Goal: Information Seeking & Learning: Learn about a topic

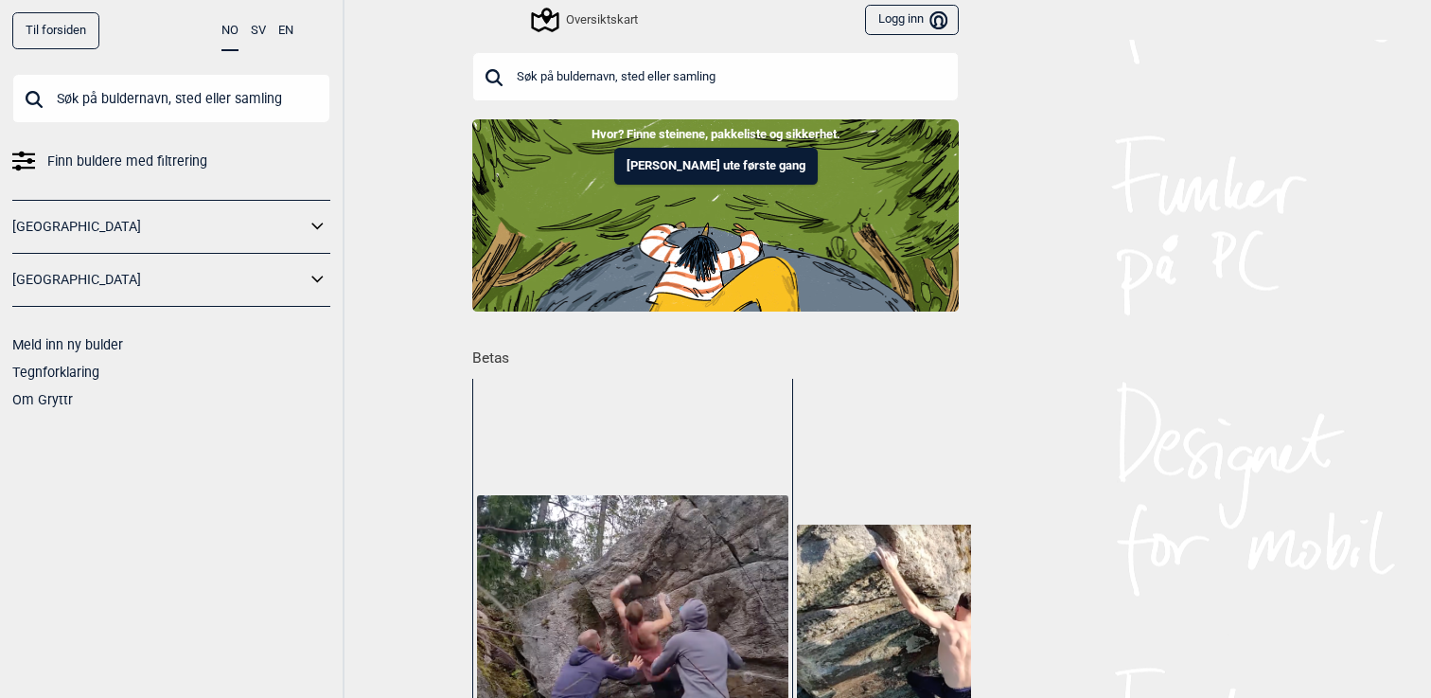
click at [716, 78] on input "text" at bounding box center [715, 76] width 486 height 49
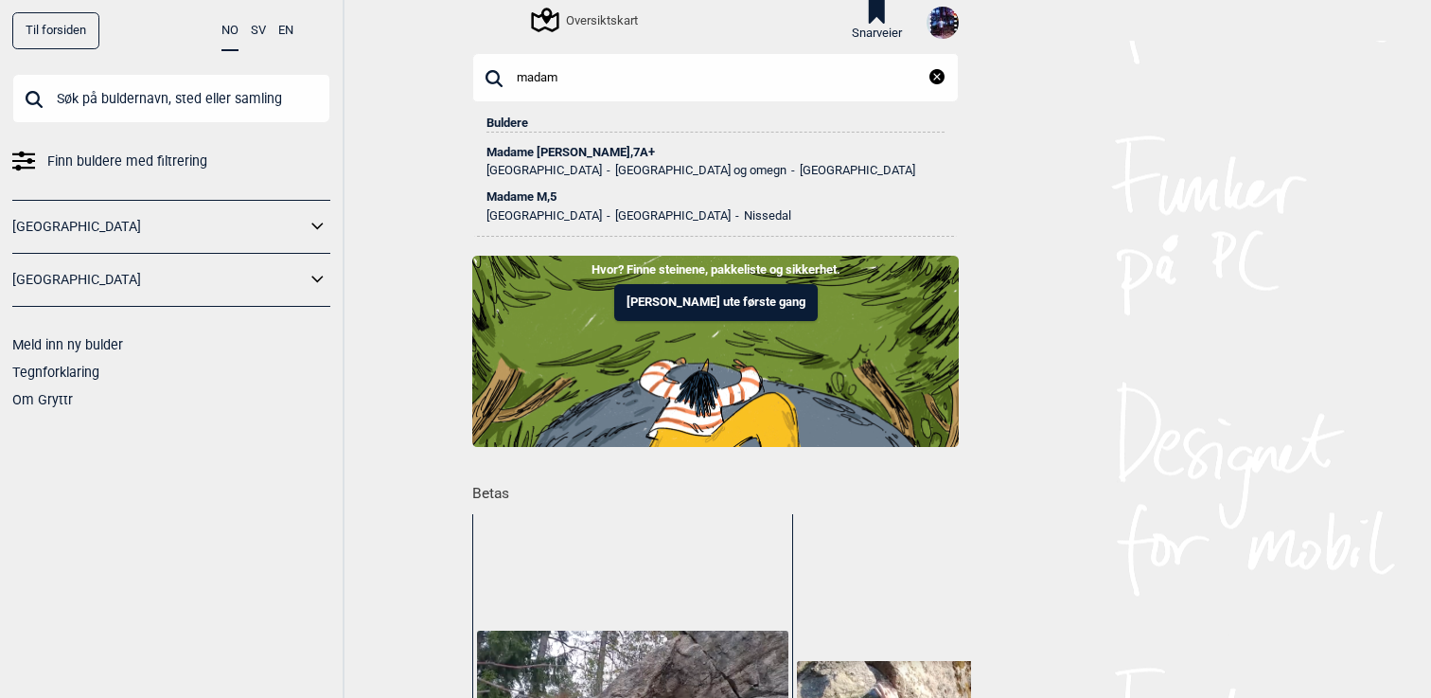
type input "madam"
click at [562, 152] on div "Madame Forte , 7A+" at bounding box center [715, 152] width 458 height 13
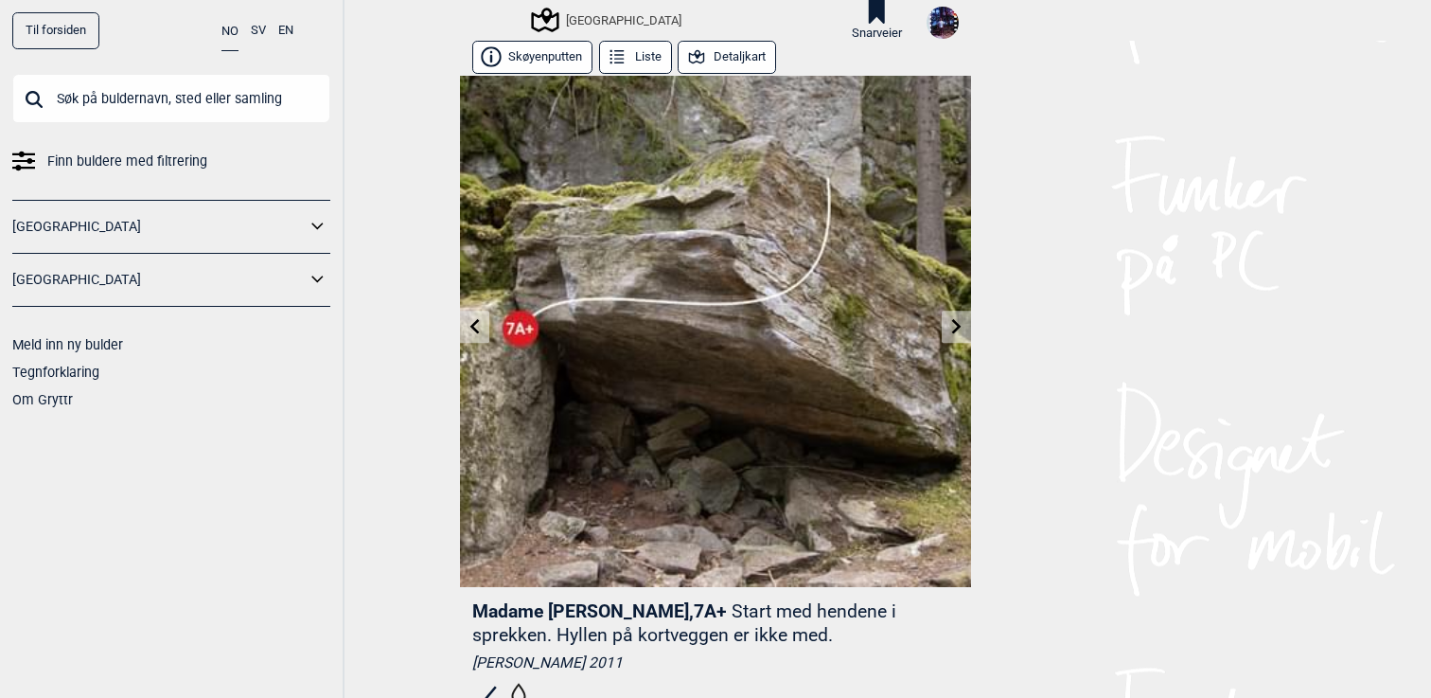
click at [951, 327] on icon at bounding box center [956, 326] width 15 height 15
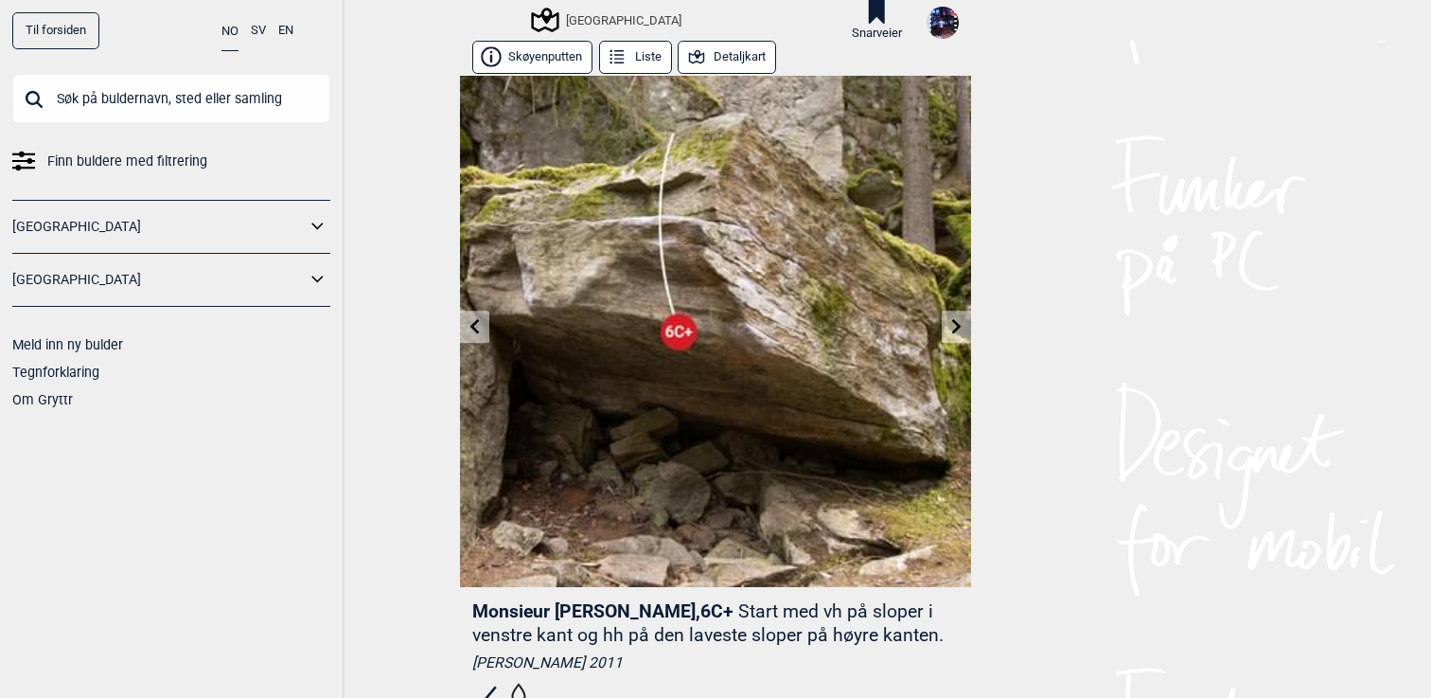
click at [960, 324] on icon at bounding box center [956, 326] width 15 height 15
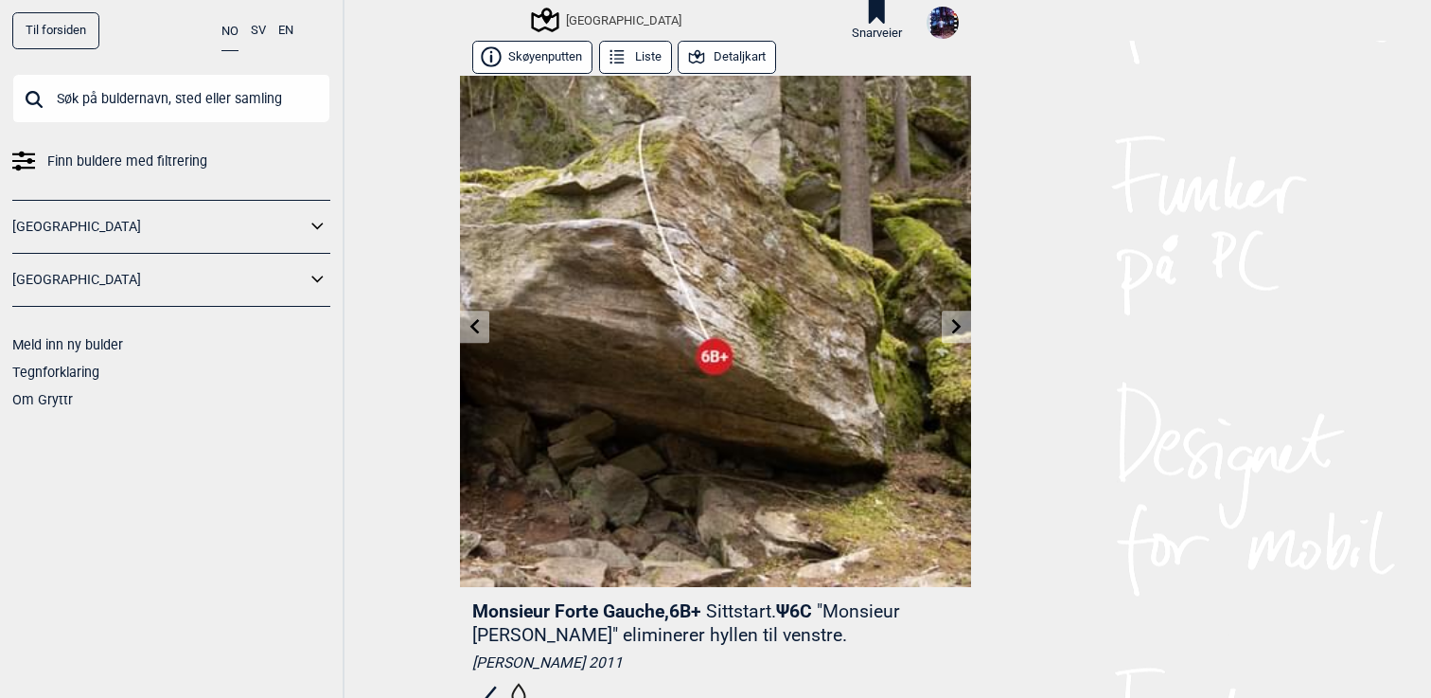
click at [960, 324] on icon at bounding box center [956, 326] width 15 height 15
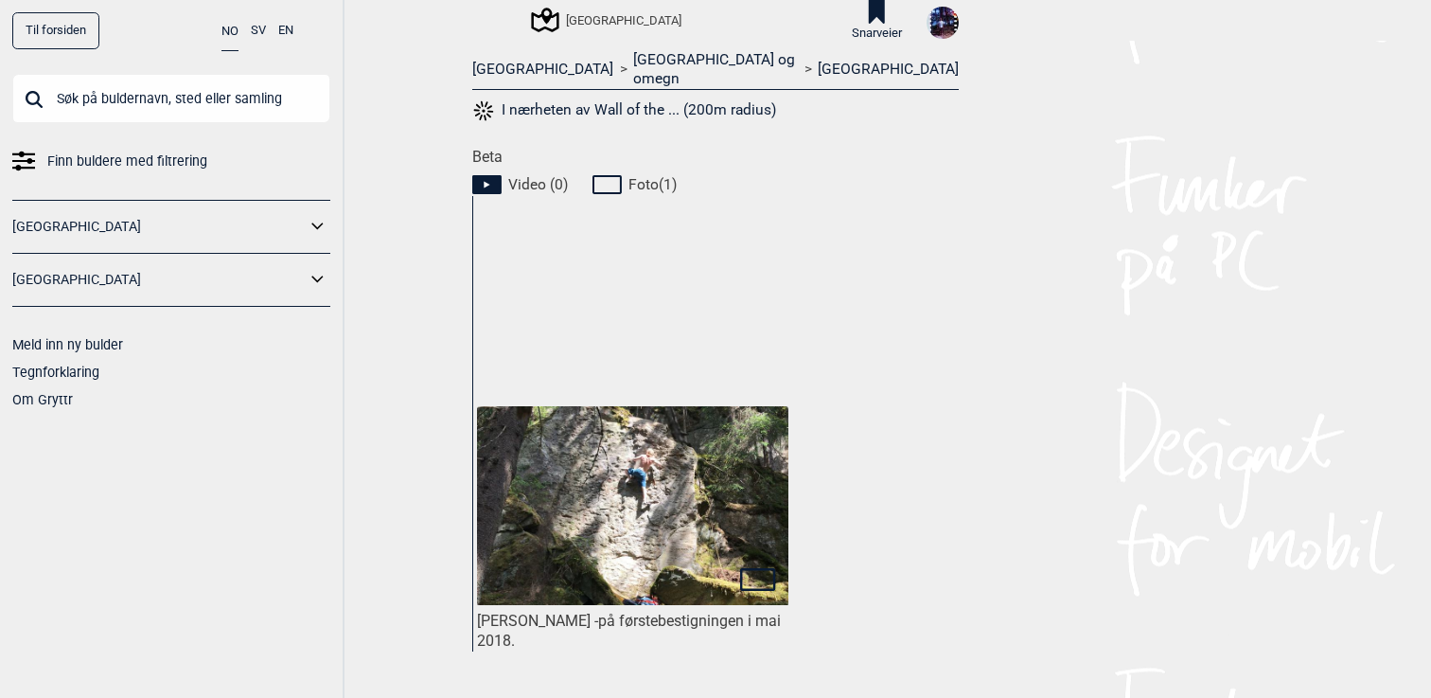
scroll to position [850, 0]
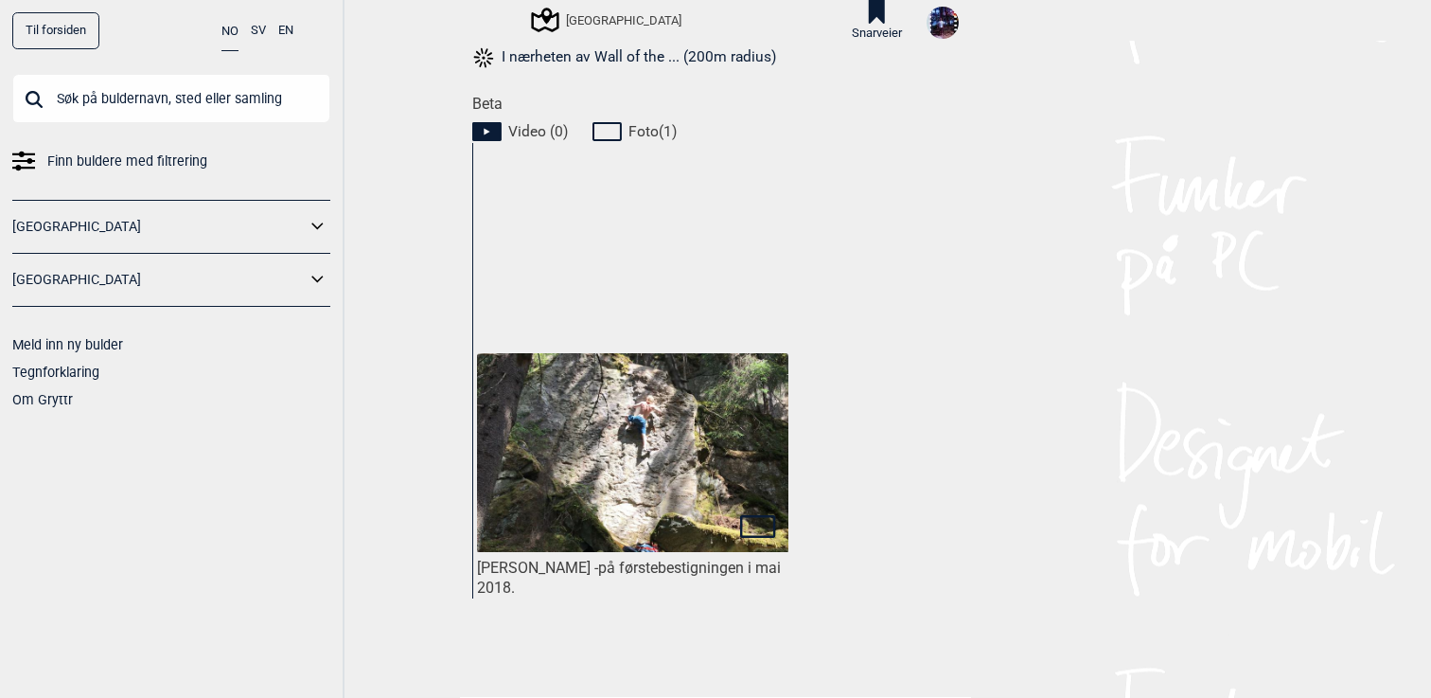
click at [709, 416] on img at bounding box center [632, 452] width 311 height 199
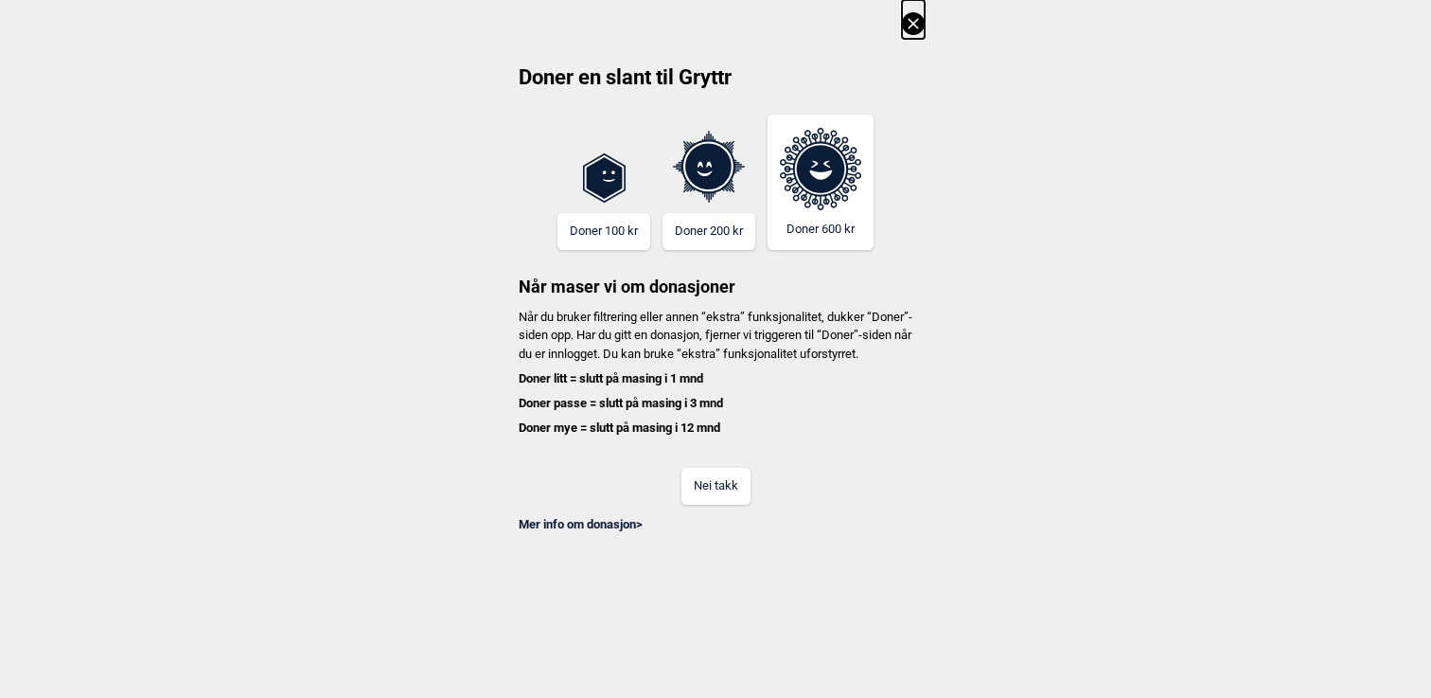
click at [717, 503] on button "Nei takk" at bounding box center [715, 486] width 69 height 37
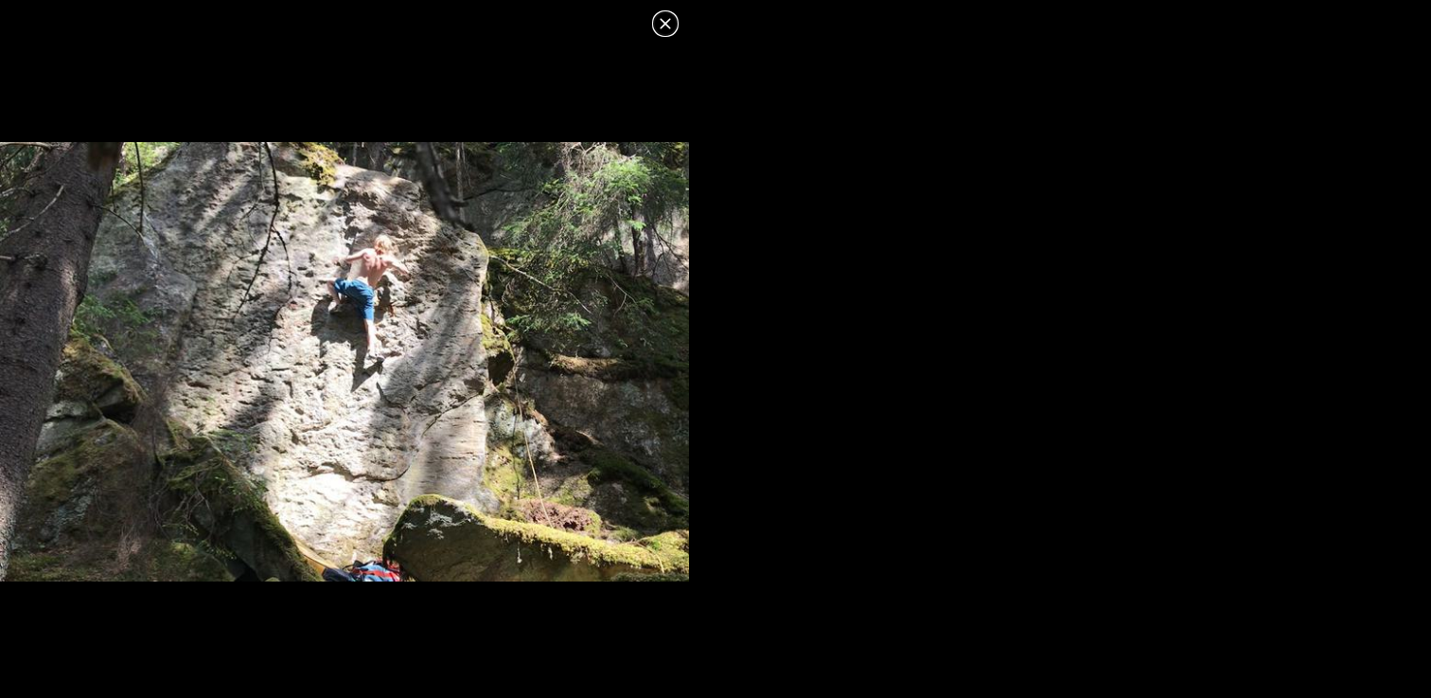
click at [662, 20] on icon at bounding box center [665, 23] width 10 height 10
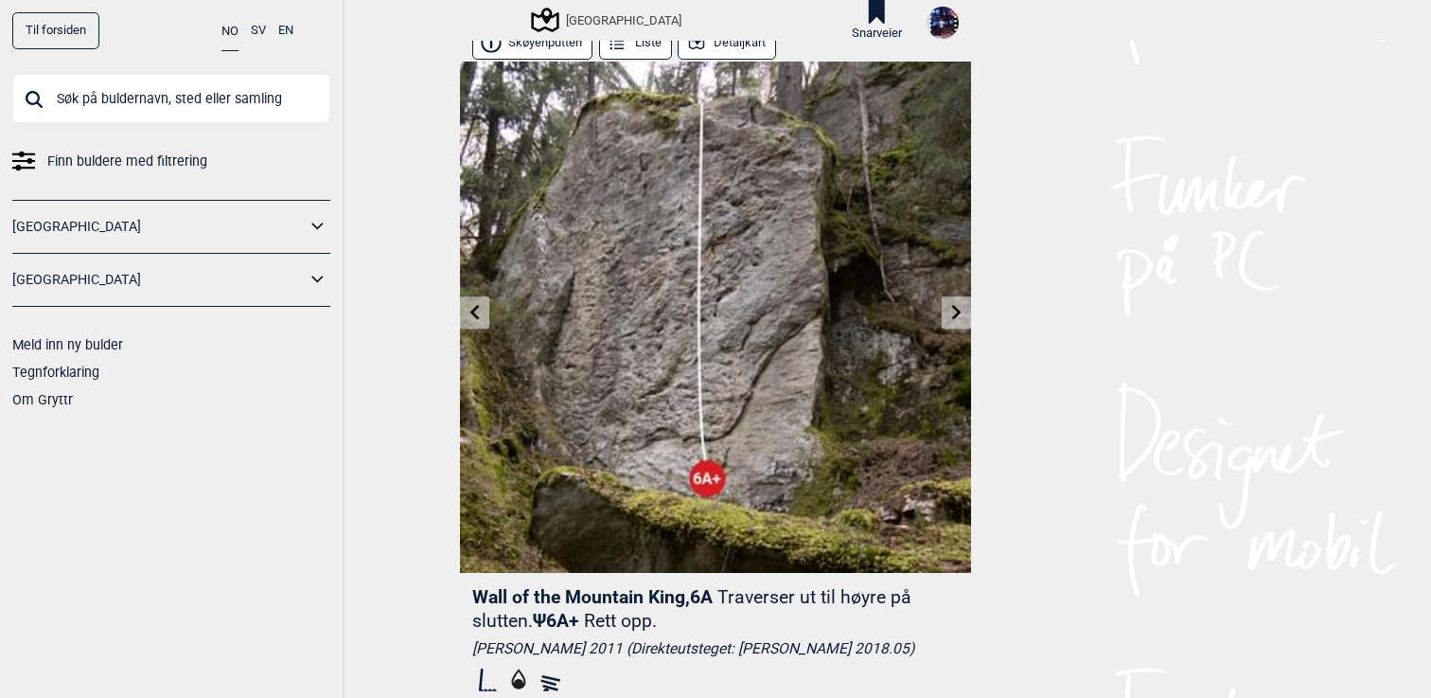
scroll to position [12, 0]
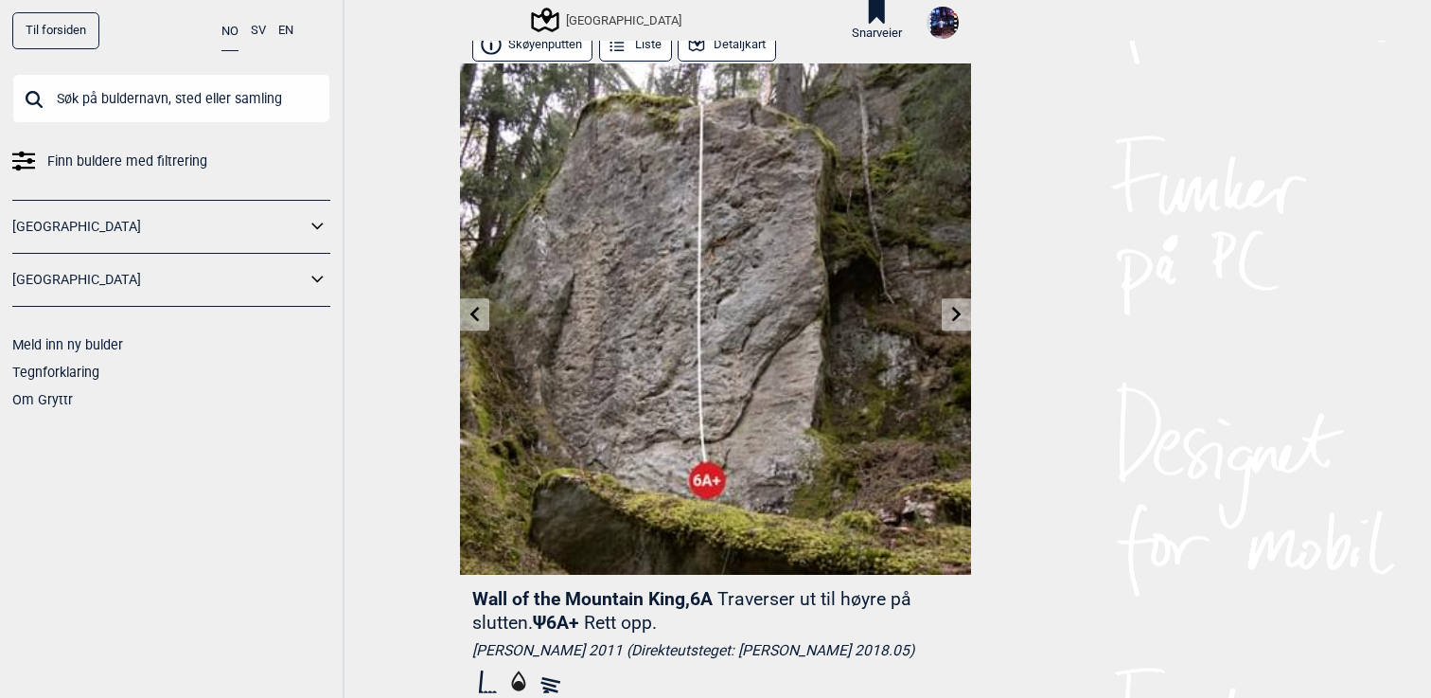
click at [962, 303] on link at bounding box center [956, 314] width 29 height 31
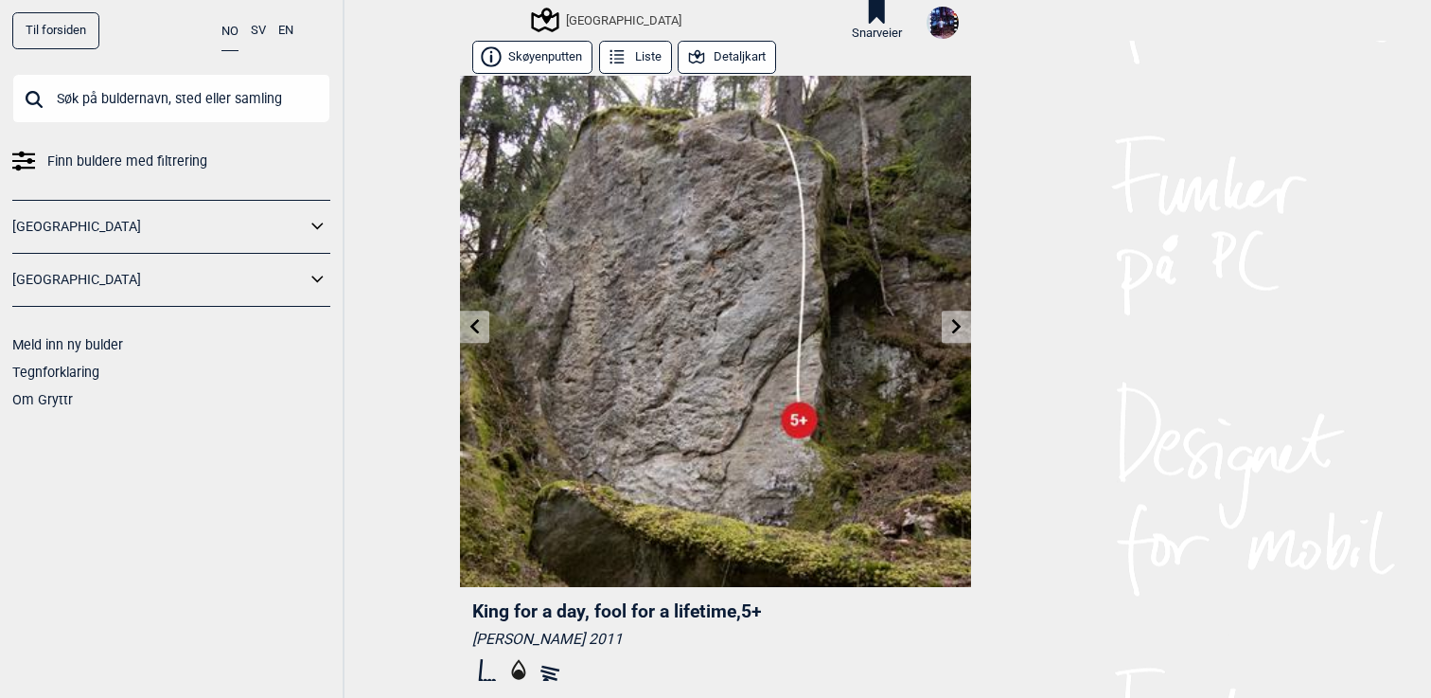
click at [962, 315] on link at bounding box center [956, 326] width 29 height 31
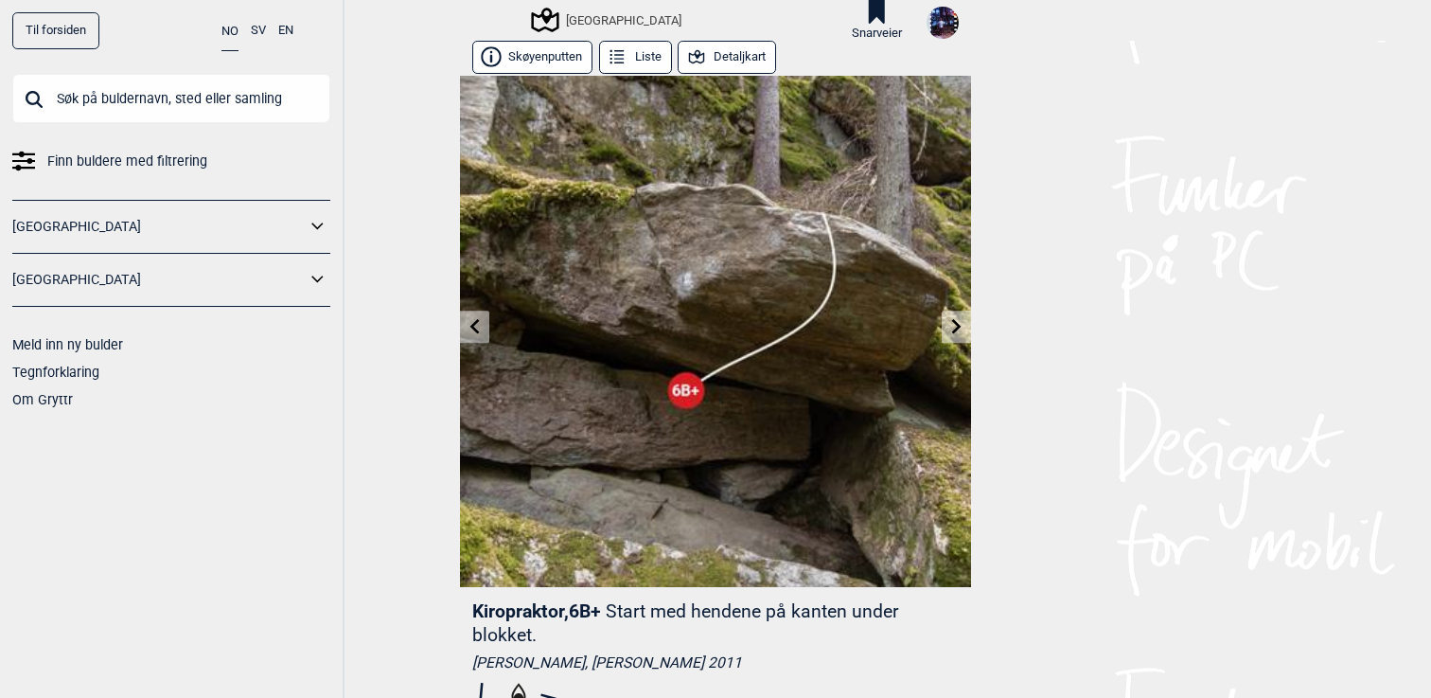
click at [947, 328] on link at bounding box center [956, 326] width 29 height 31
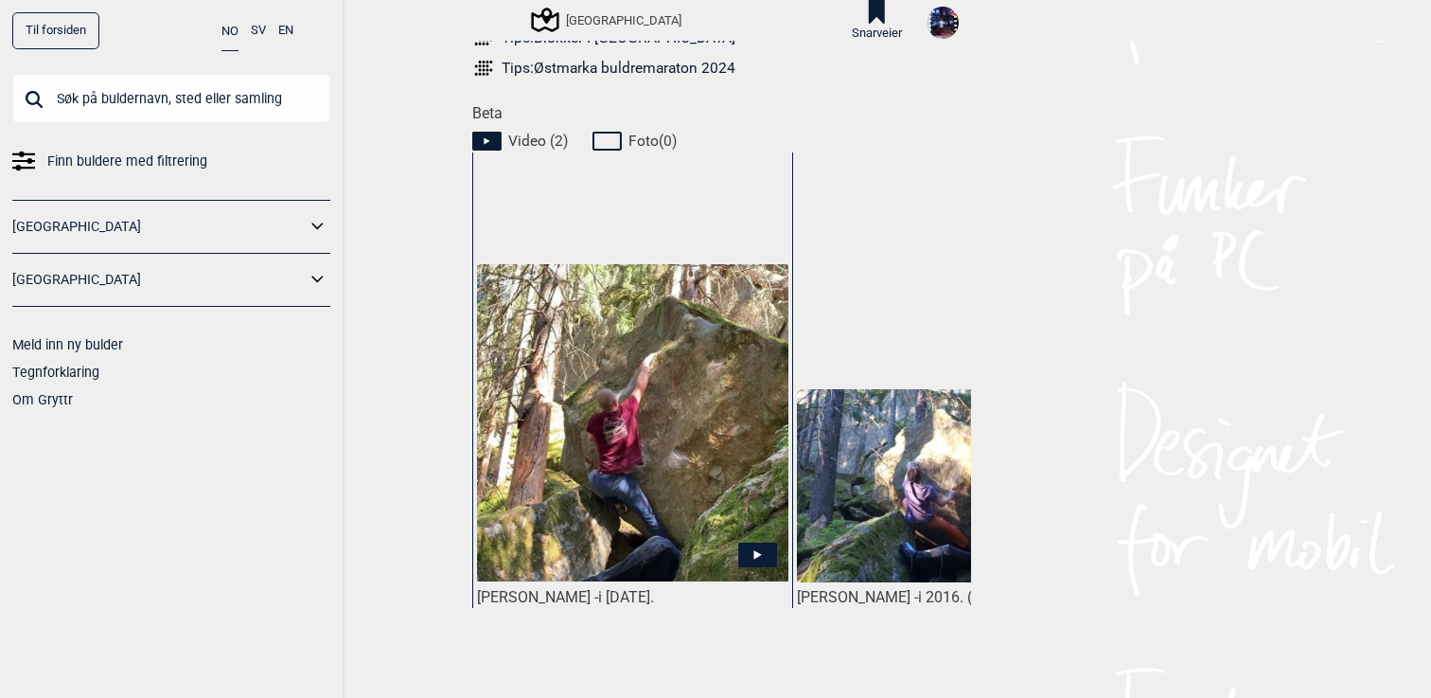
scroll to position [909, 0]
click at [733, 448] on img at bounding box center [632, 421] width 311 height 317
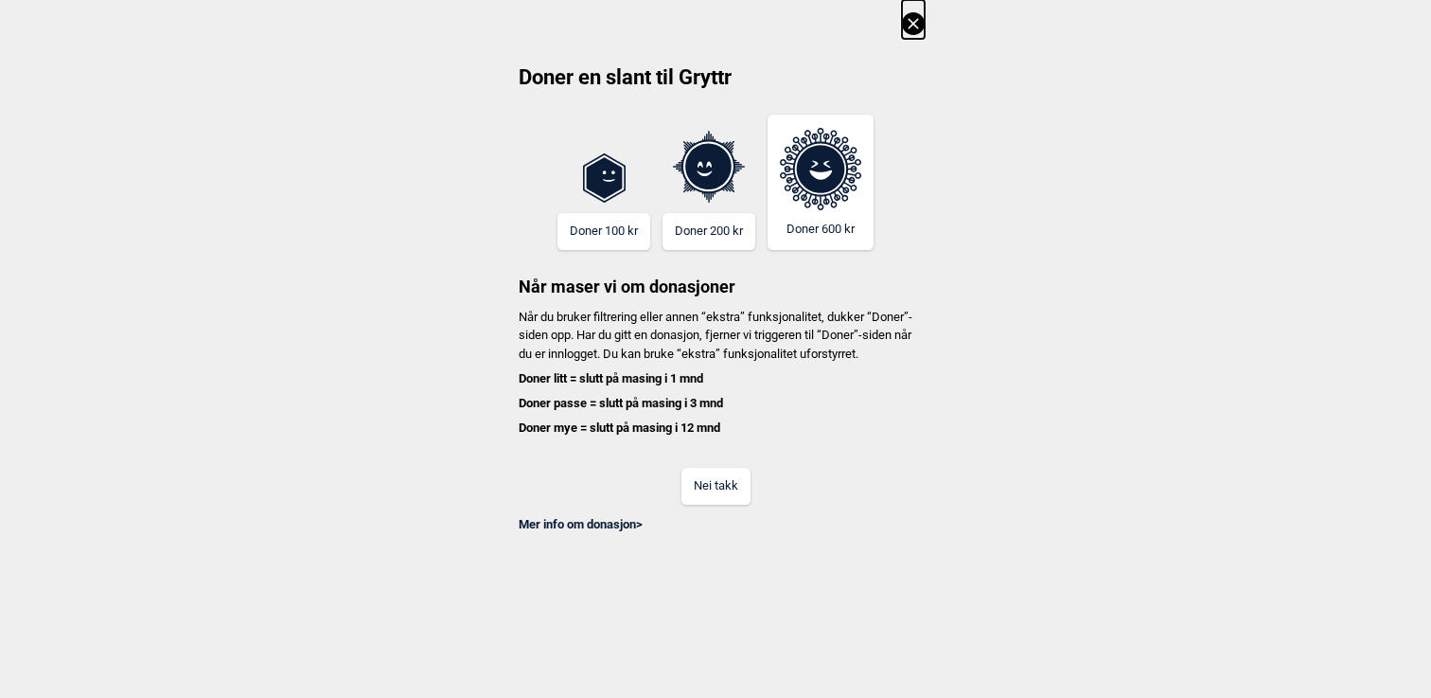
click at [726, 489] on button "Nei takk" at bounding box center [715, 486] width 69 height 37
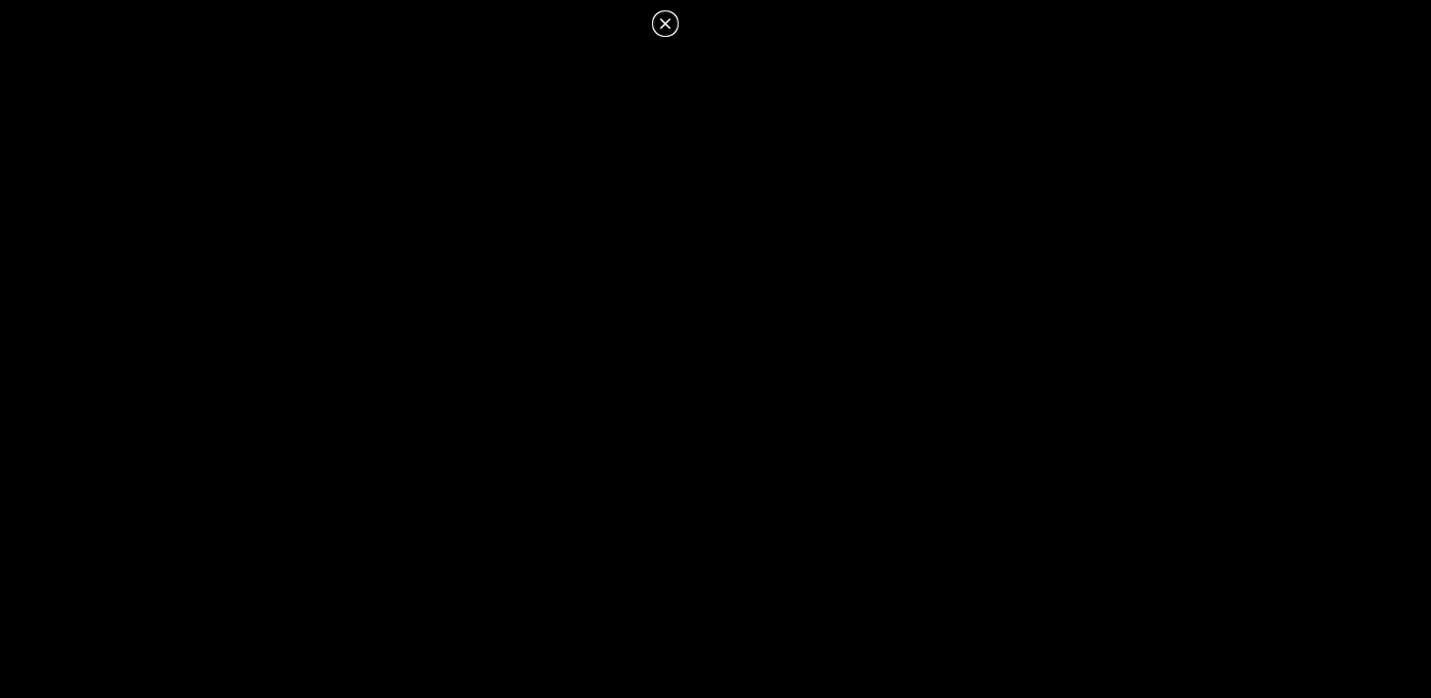
click at [660, 26] on icon at bounding box center [665, 23] width 23 height 23
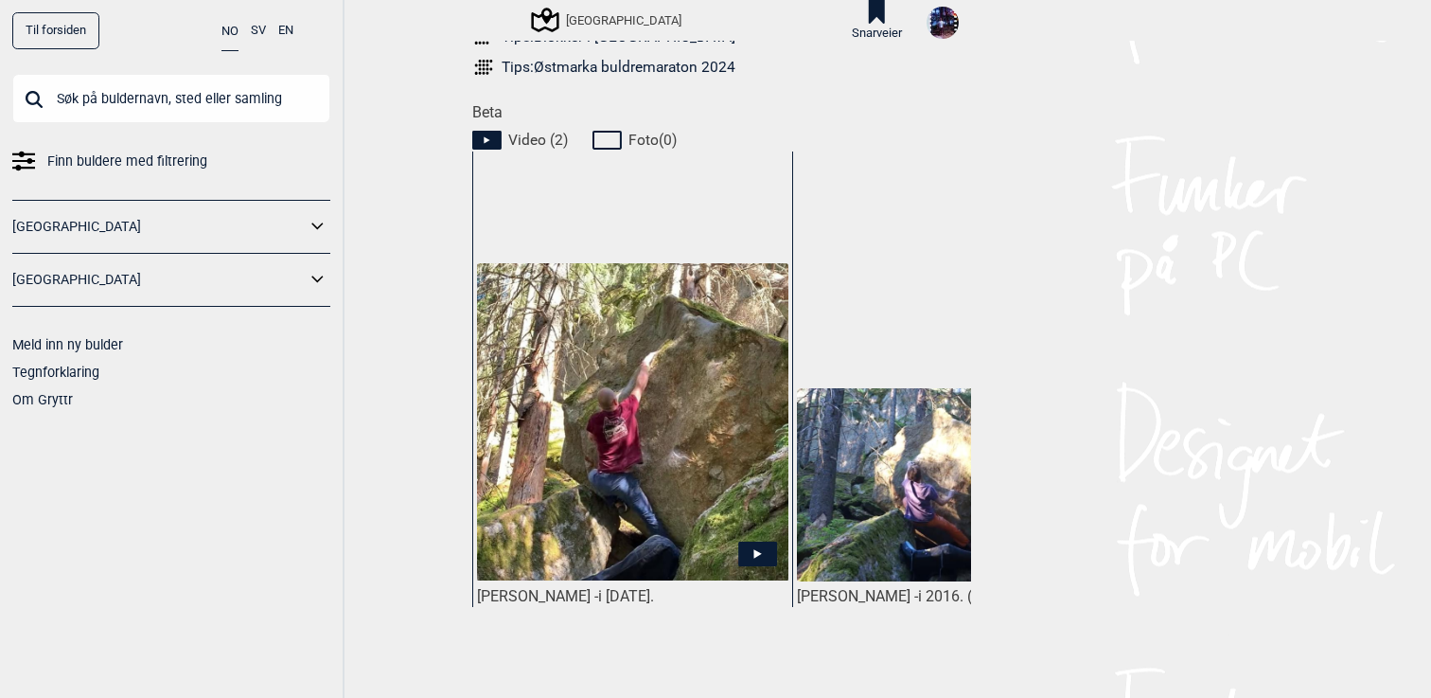
click at [893, 433] on img at bounding box center [952, 484] width 311 height 193
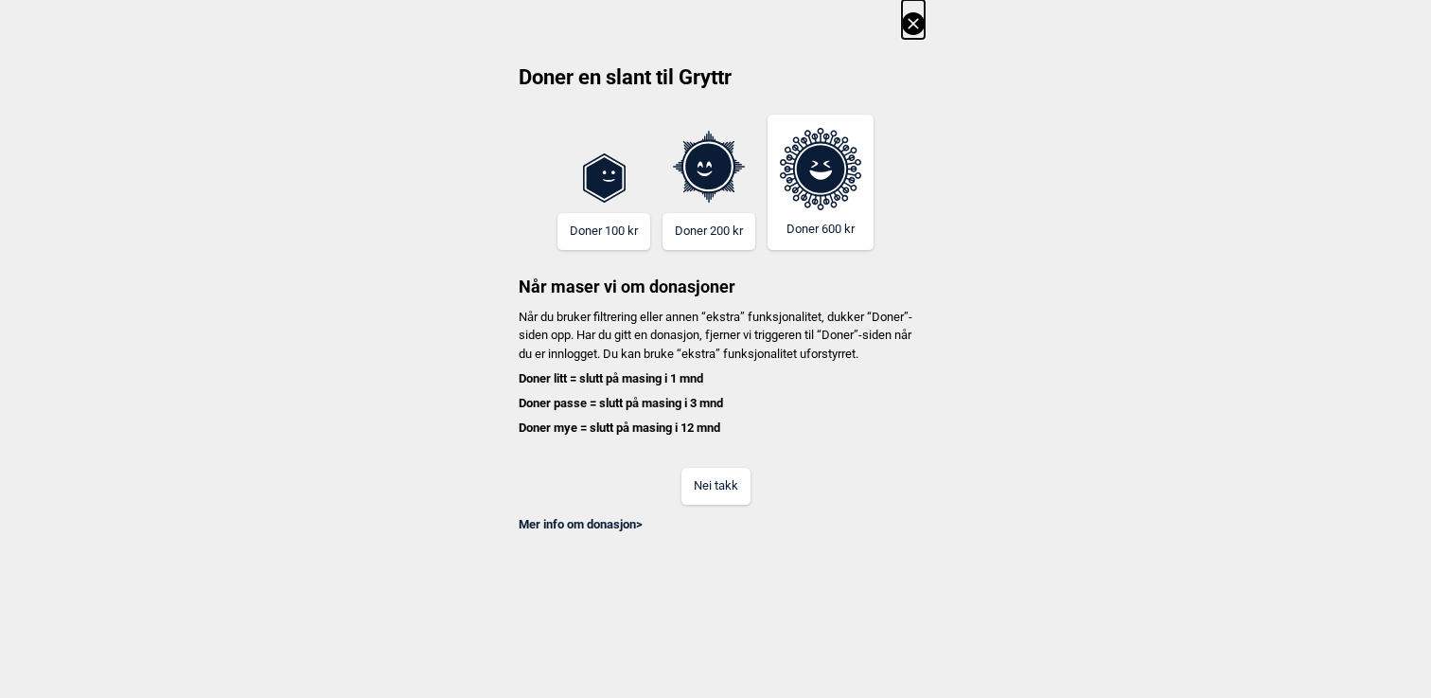
click at [726, 504] on button "Nei takk" at bounding box center [715, 486] width 69 height 37
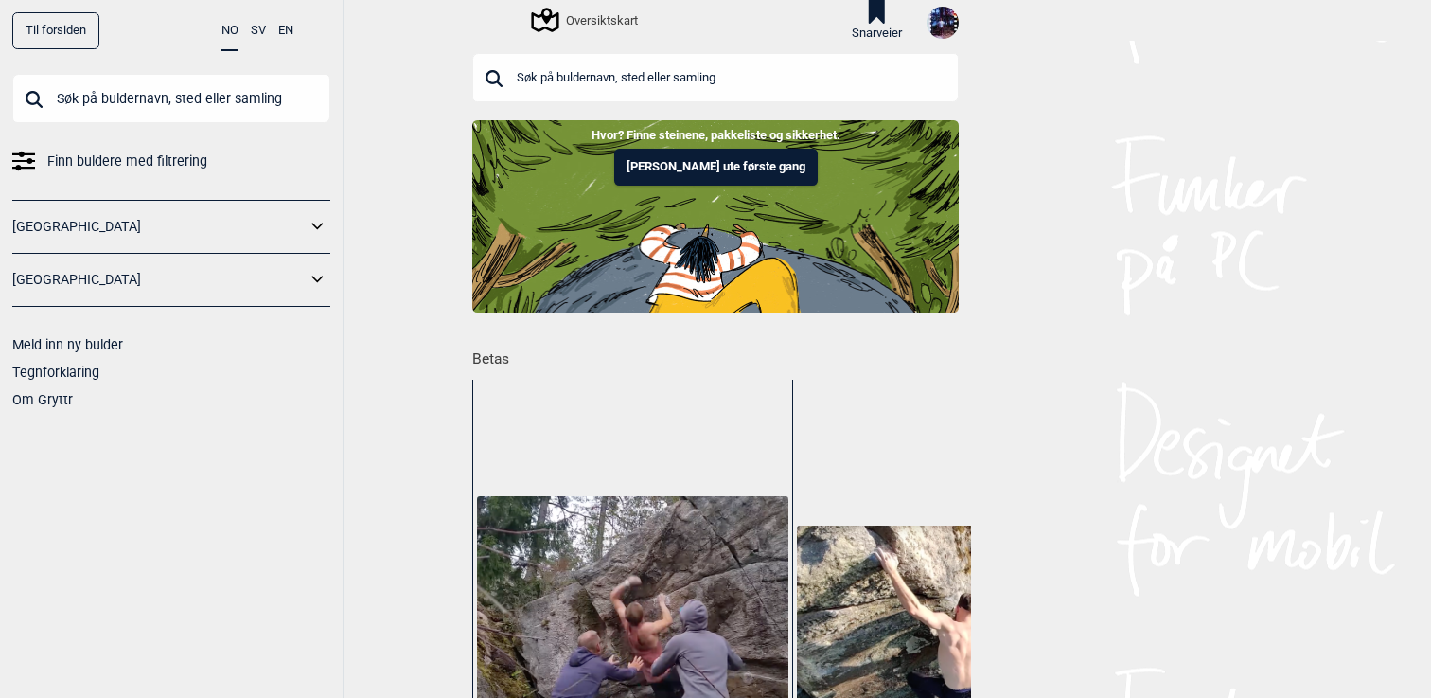
click at [736, 89] on input "text" at bounding box center [715, 77] width 486 height 49
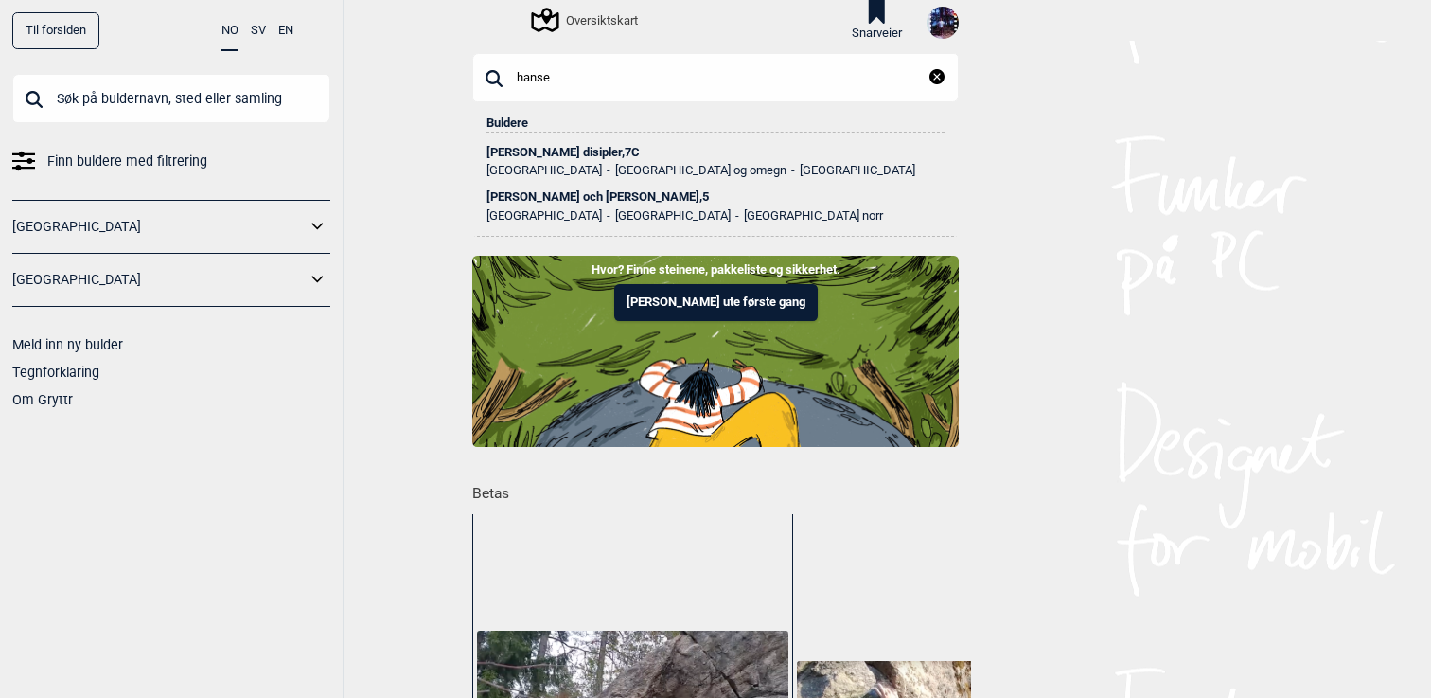
type input "hanse"
click at [557, 146] on div "Hansens disipler , 7C" at bounding box center [715, 152] width 458 height 13
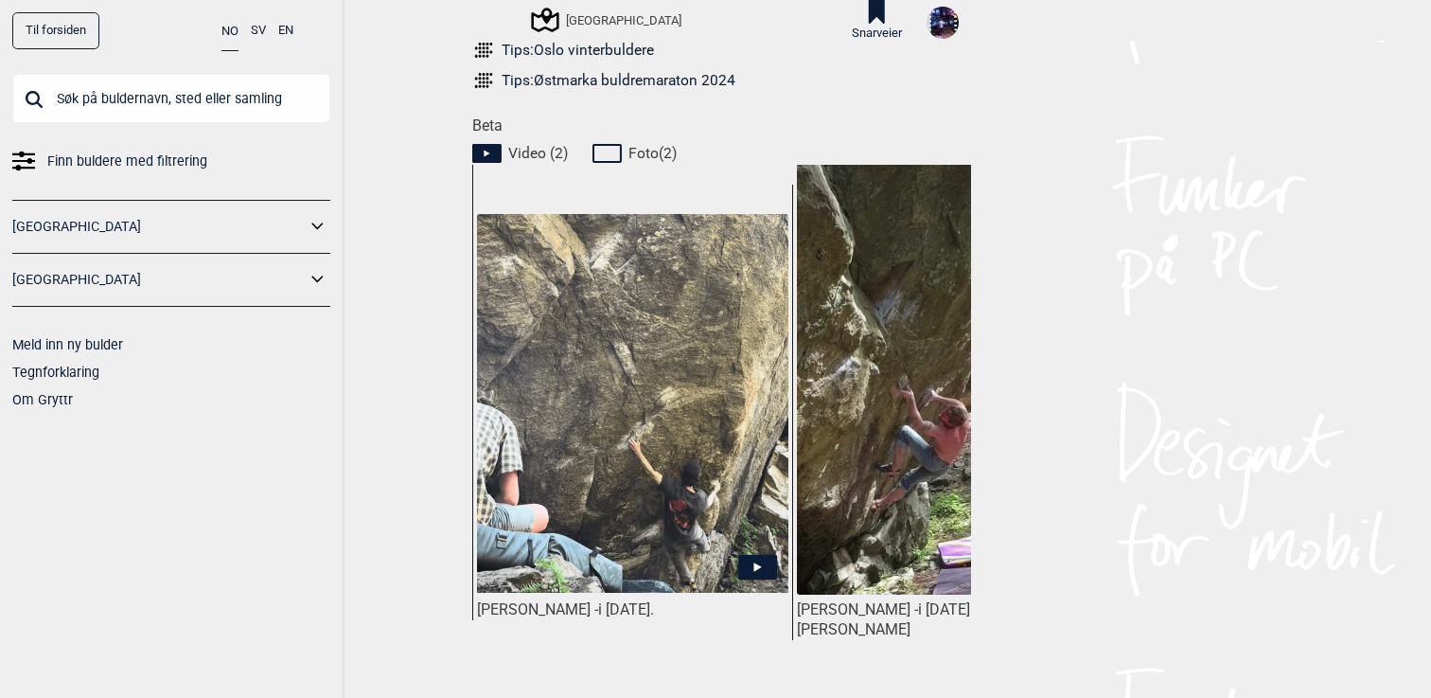
scroll to position [867, 0]
click at [683, 473] on img at bounding box center [632, 402] width 311 height 379
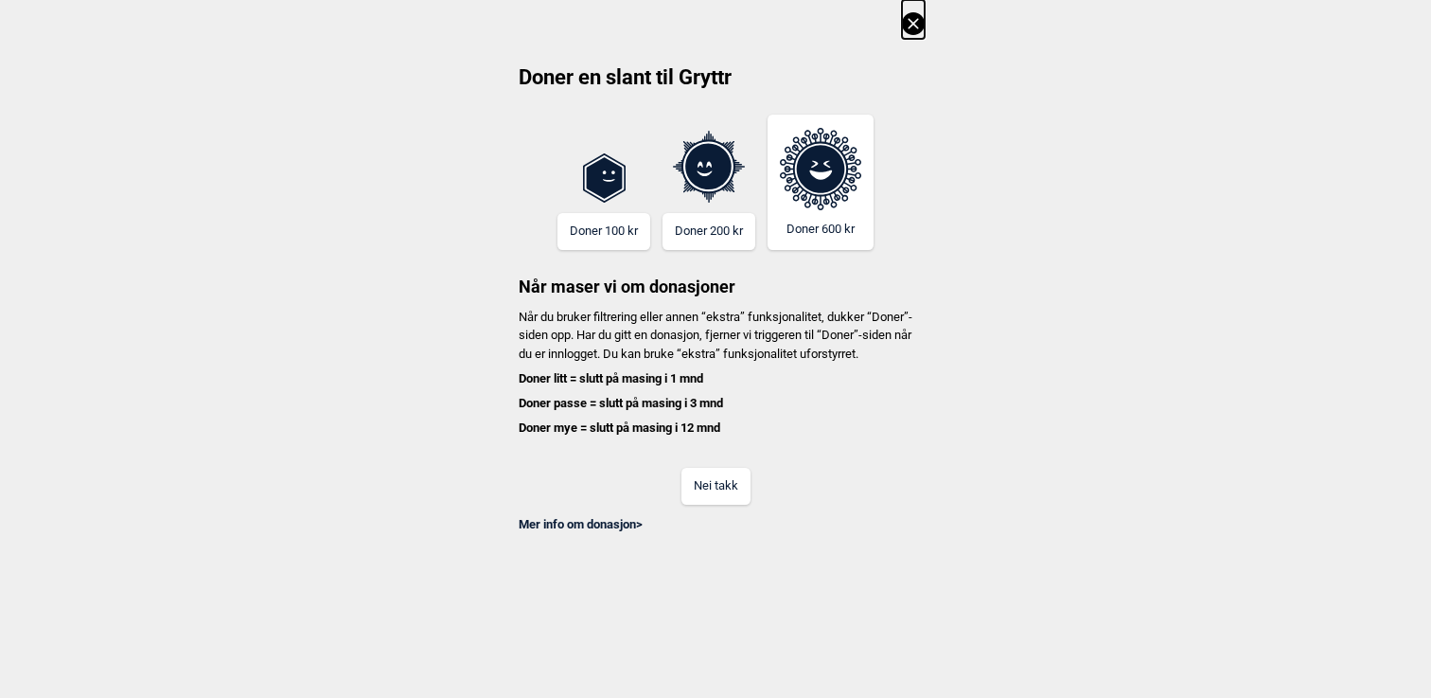
click at [711, 490] on button "Nei takk" at bounding box center [715, 486] width 69 height 37
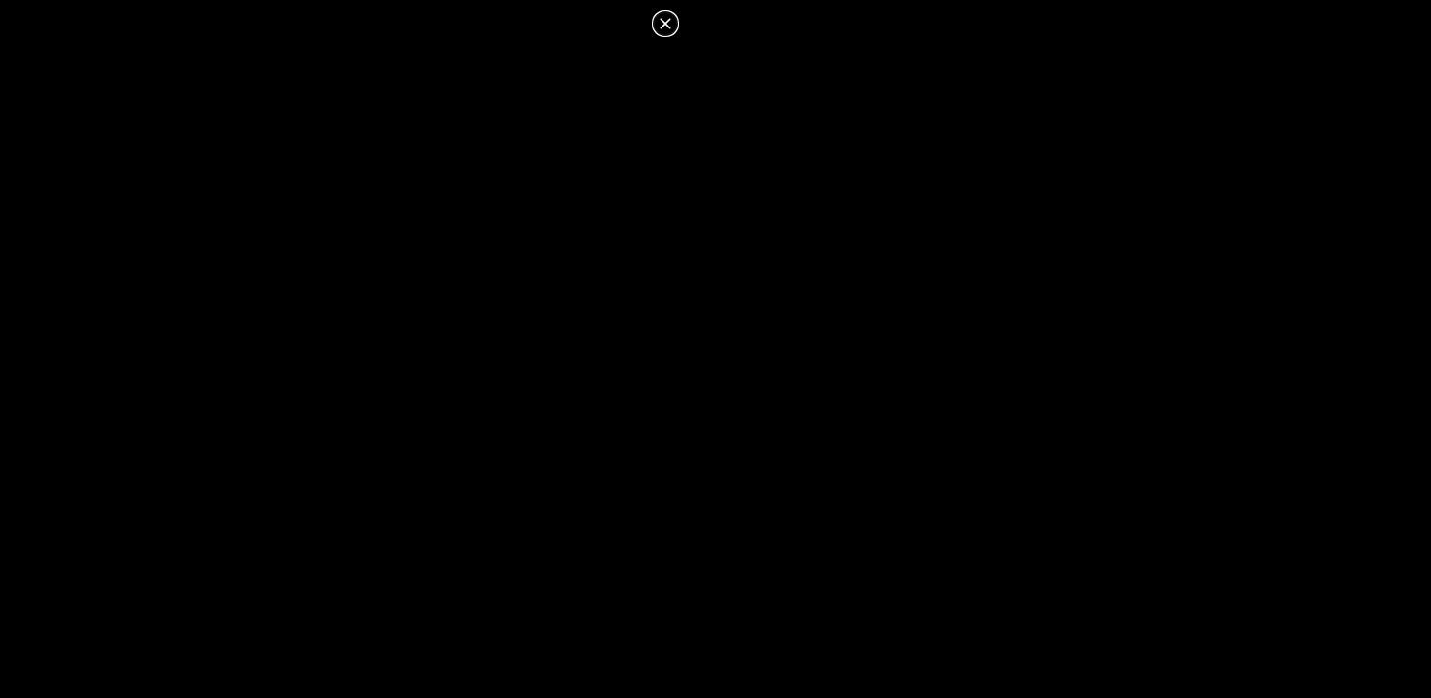
click at [662, 28] on icon at bounding box center [665, 23] width 23 height 23
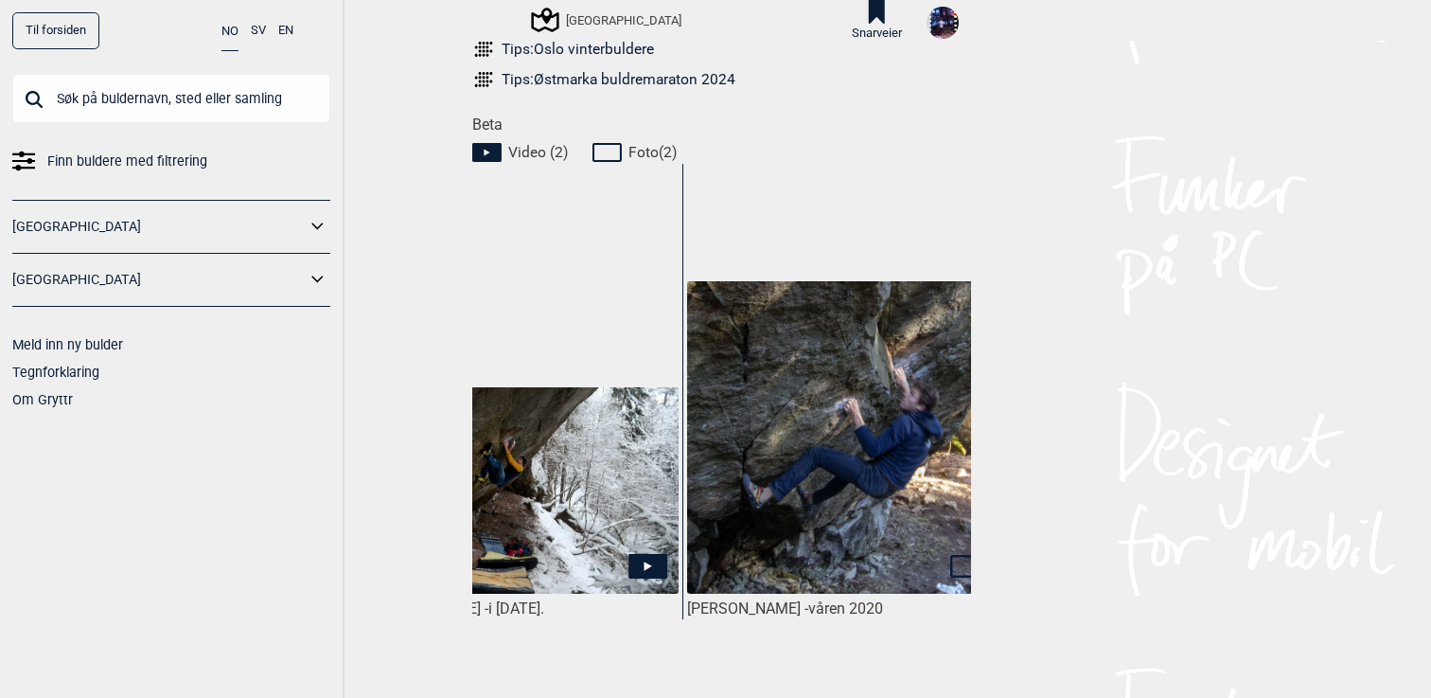
scroll to position [845, 0]
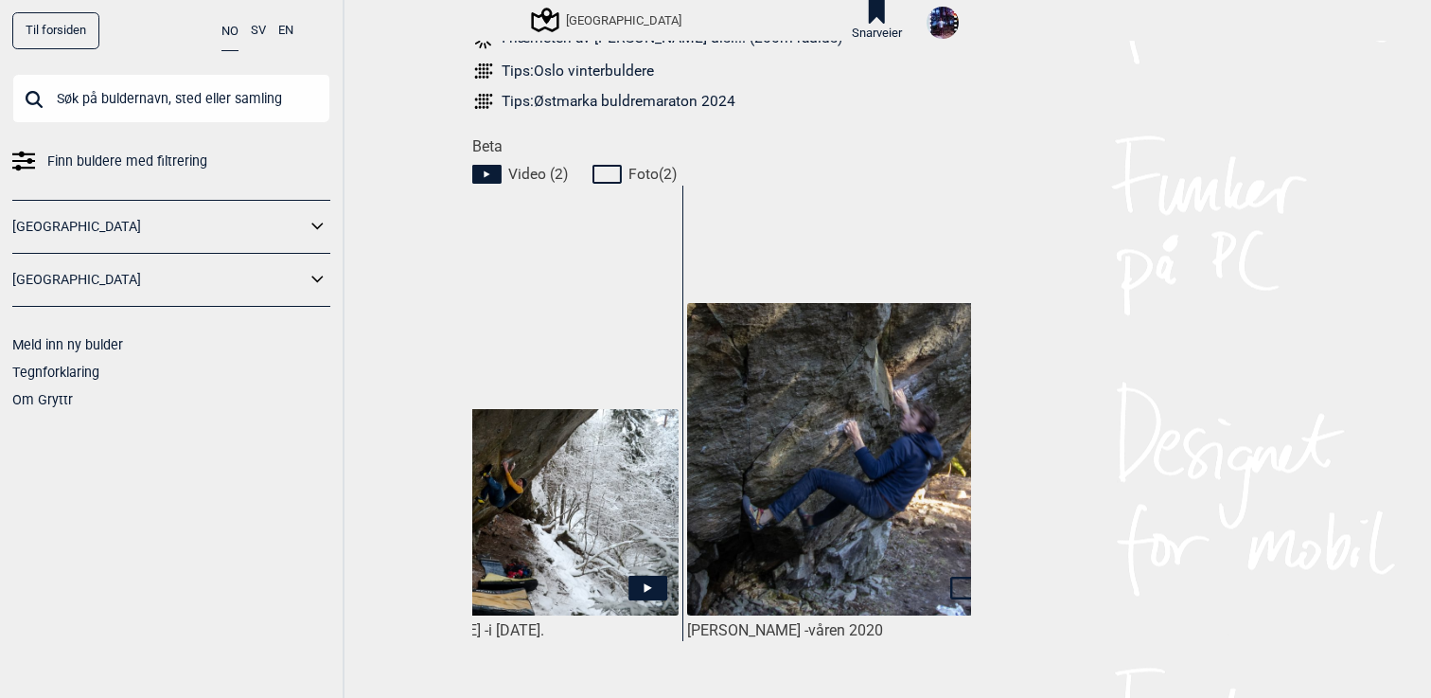
click at [61, 37] on link "Til forsiden" at bounding box center [55, 30] width 87 height 37
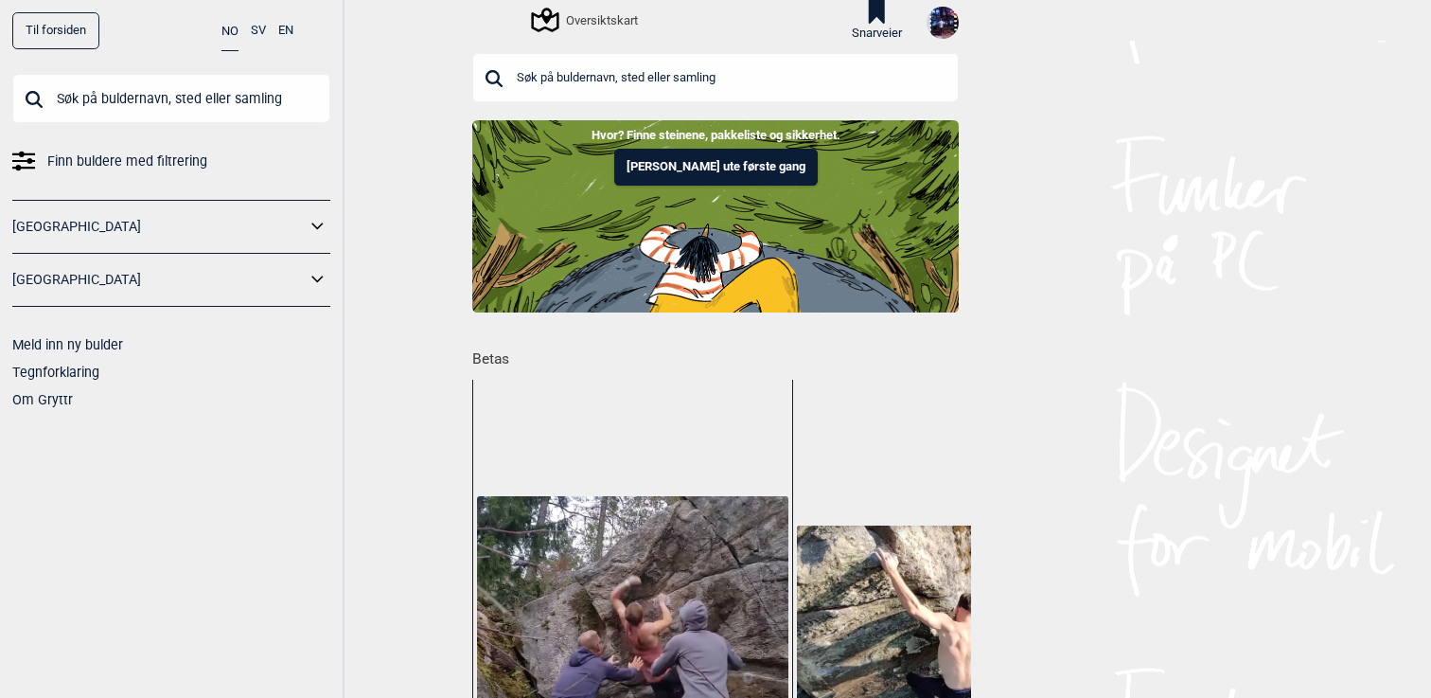
click at [252, 100] on input "text" at bounding box center [171, 98] width 318 height 49
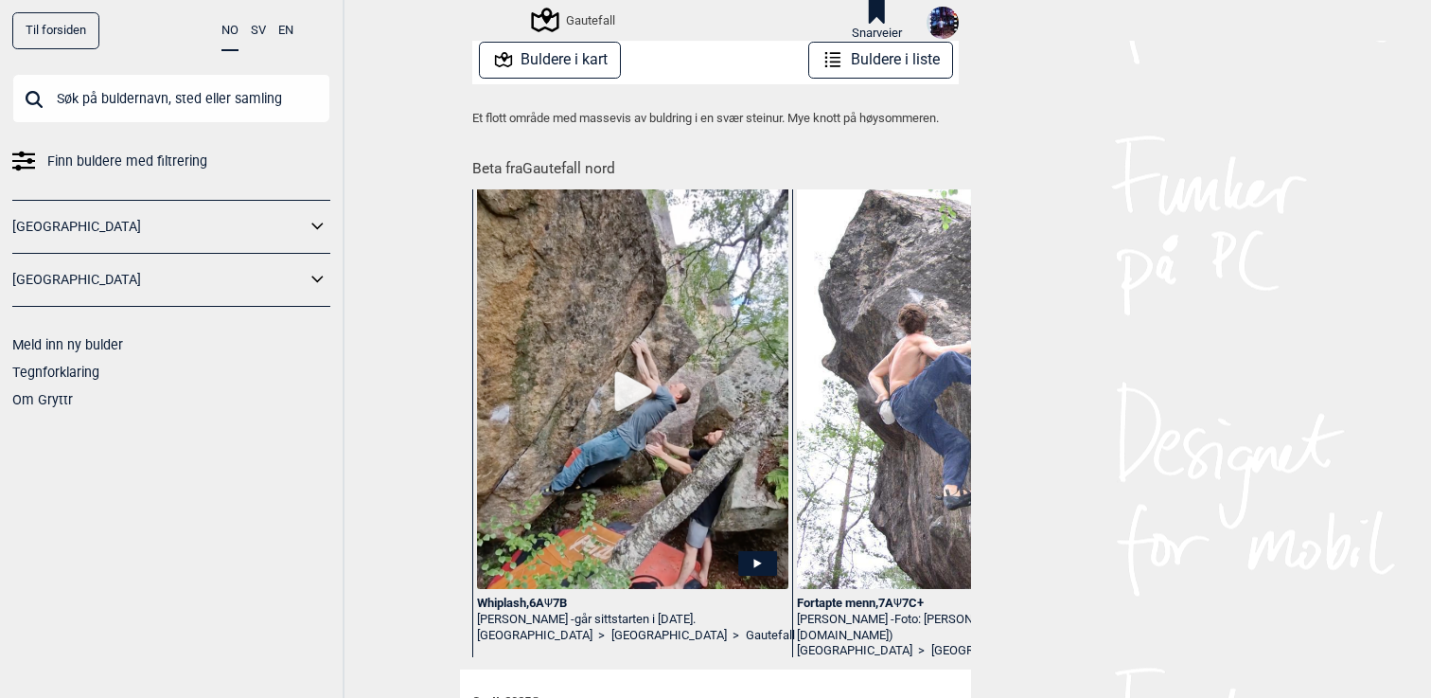
scroll to position [483, 0]
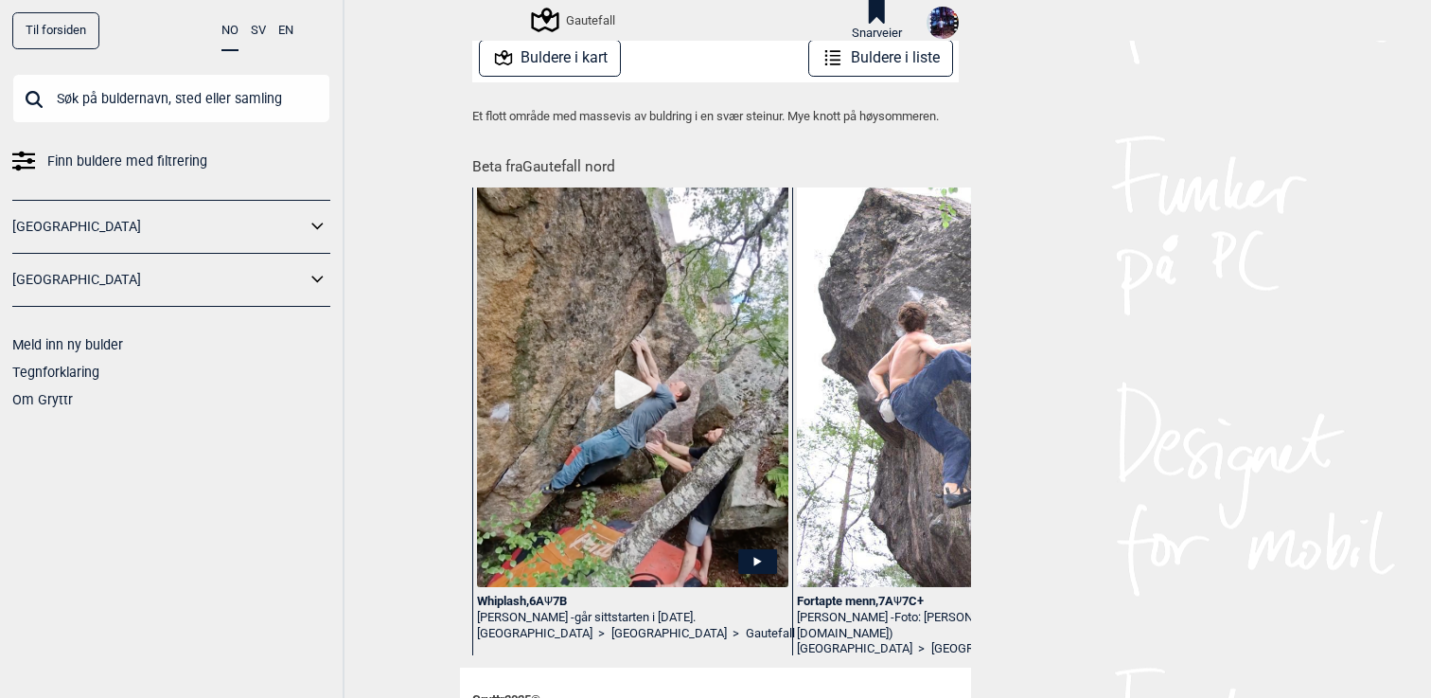
click at [708, 456] on img at bounding box center [632, 395] width 311 height 479
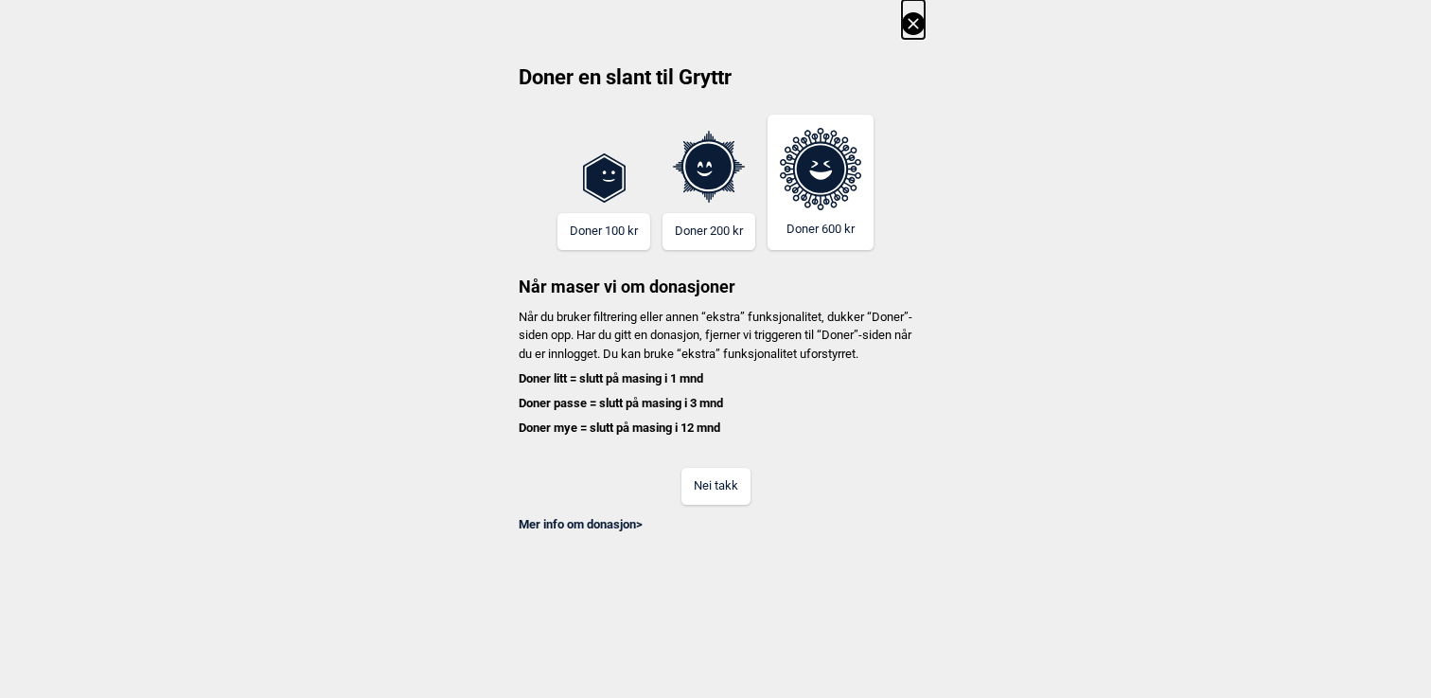
click at [707, 504] on button "Nei takk" at bounding box center [715, 486] width 69 height 37
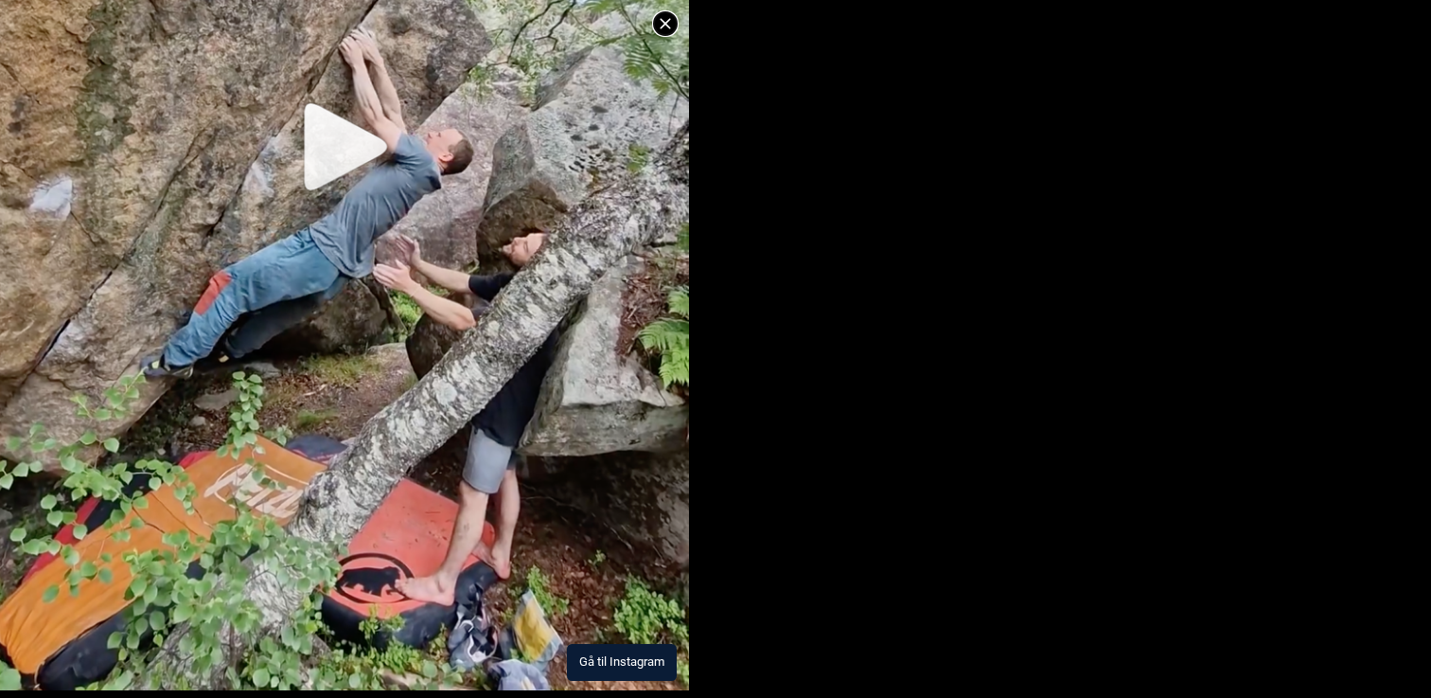
click at [618, 669] on button "Gå til Instagram" at bounding box center [622, 662] width 110 height 37
click at [669, 19] on icon at bounding box center [665, 23] width 10 height 10
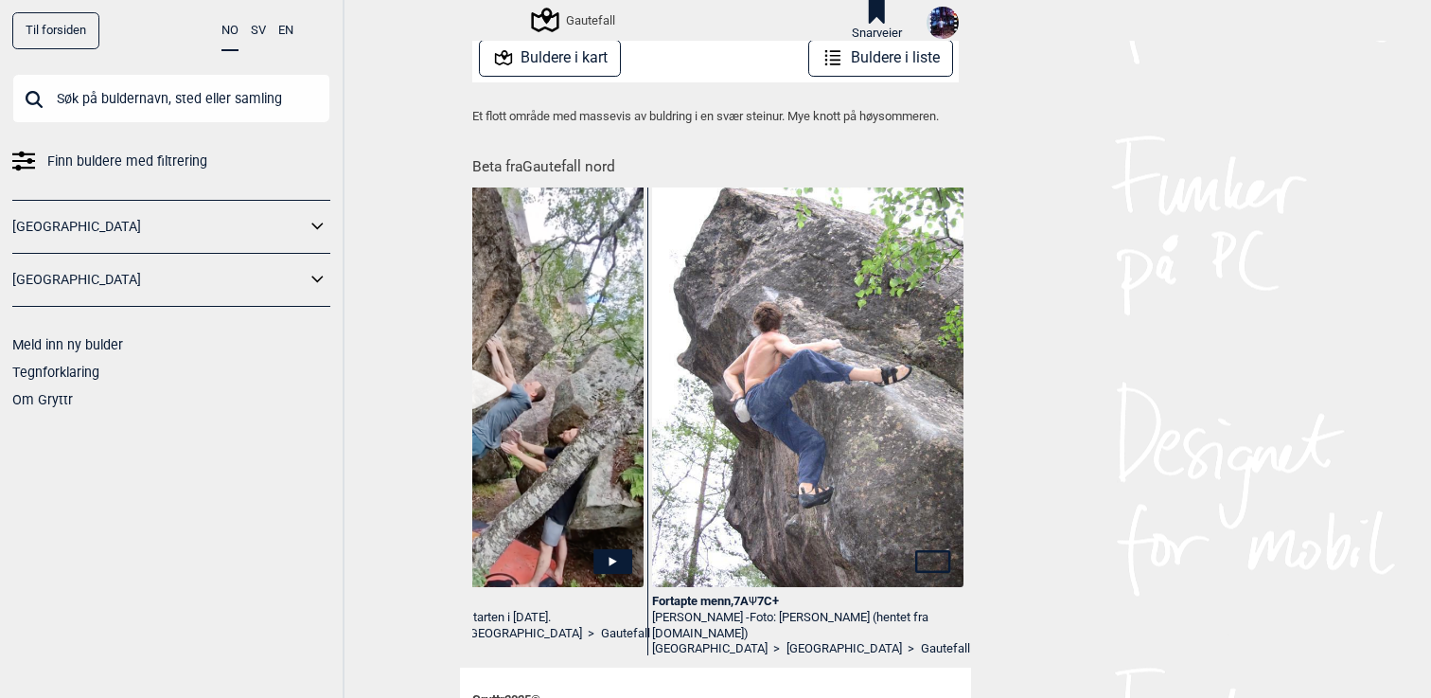
scroll to position [0, 150]
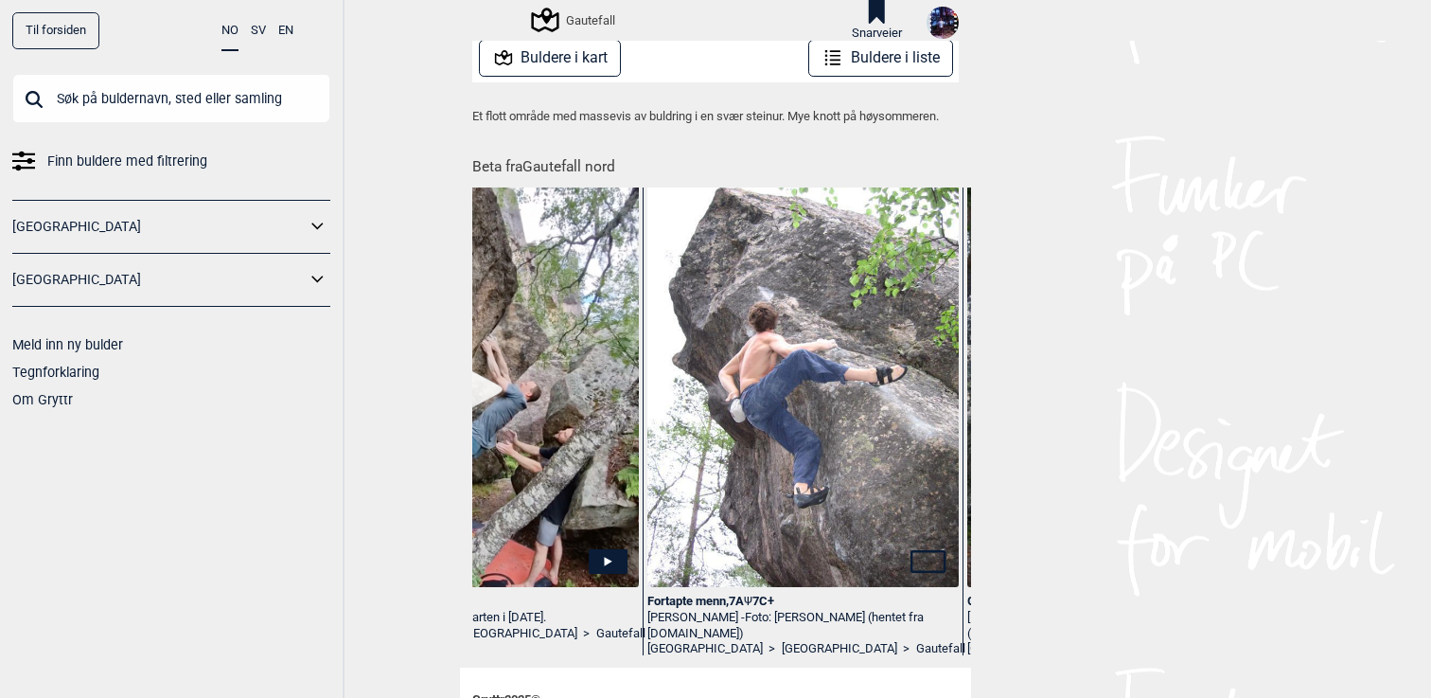
click at [810, 464] on img at bounding box center [802, 378] width 311 height 415
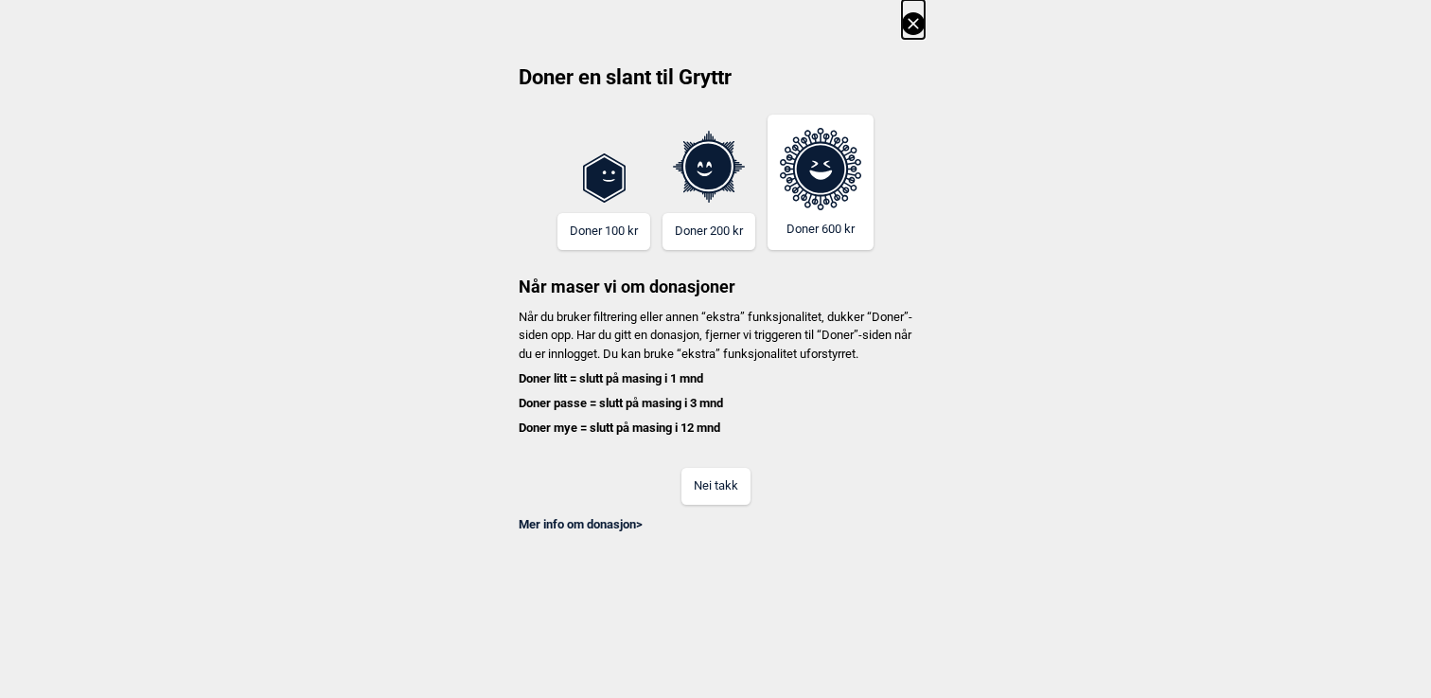
click at [719, 493] on button "Nei takk" at bounding box center [715, 486] width 69 height 37
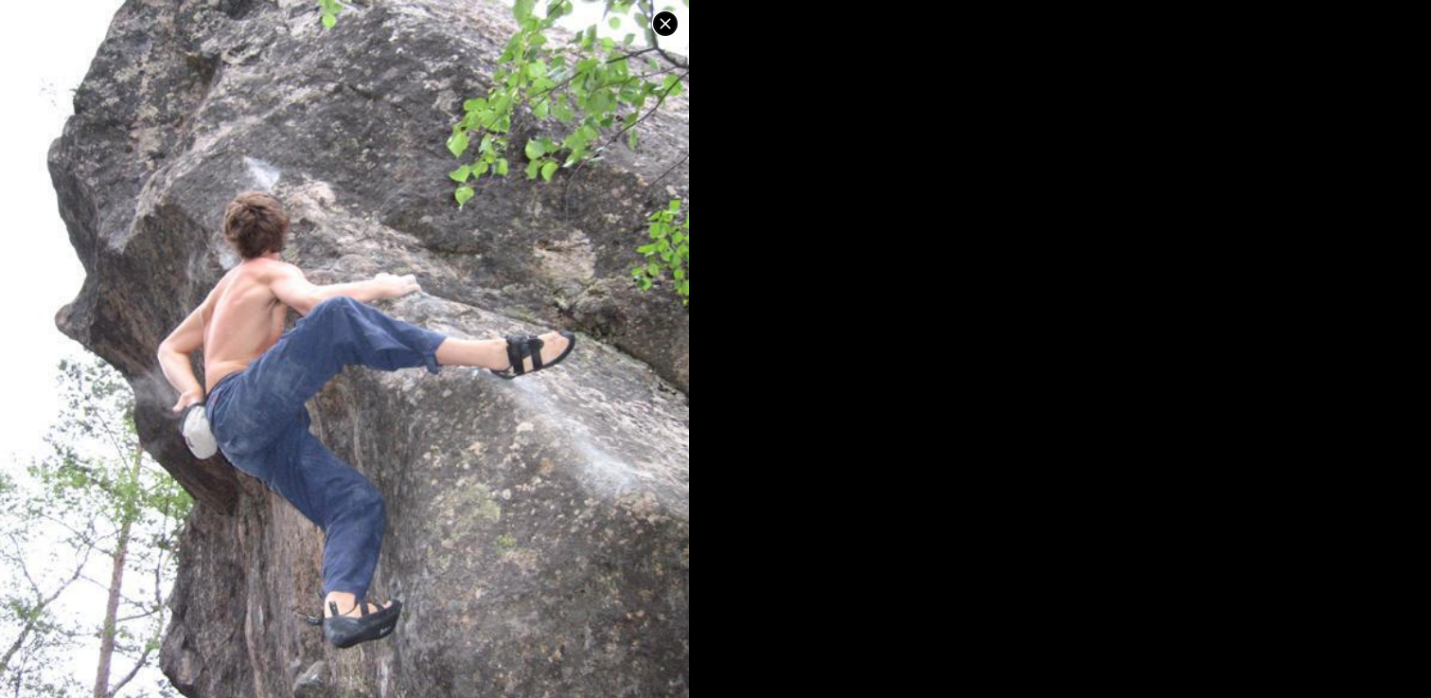
click at [576, 459] on img at bounding box center [344, 362] width 689 height 919
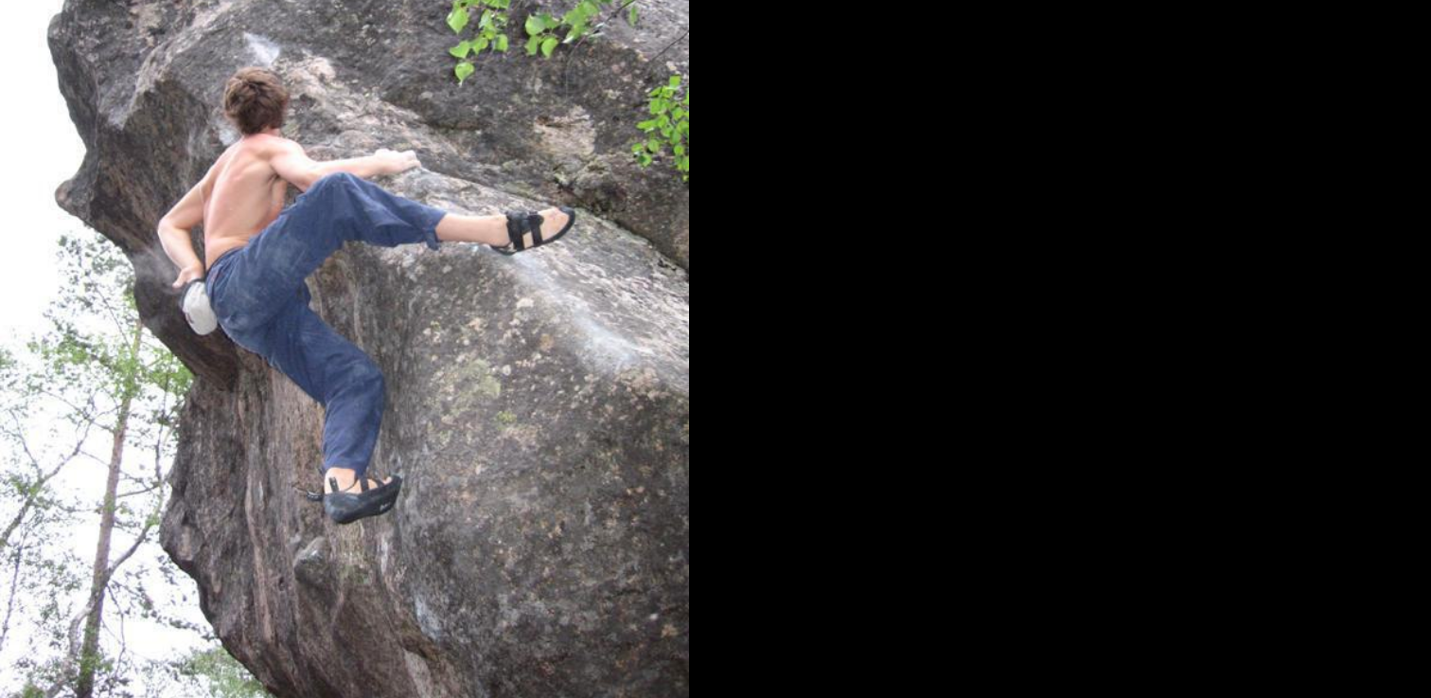
scroll to position [0, 0]
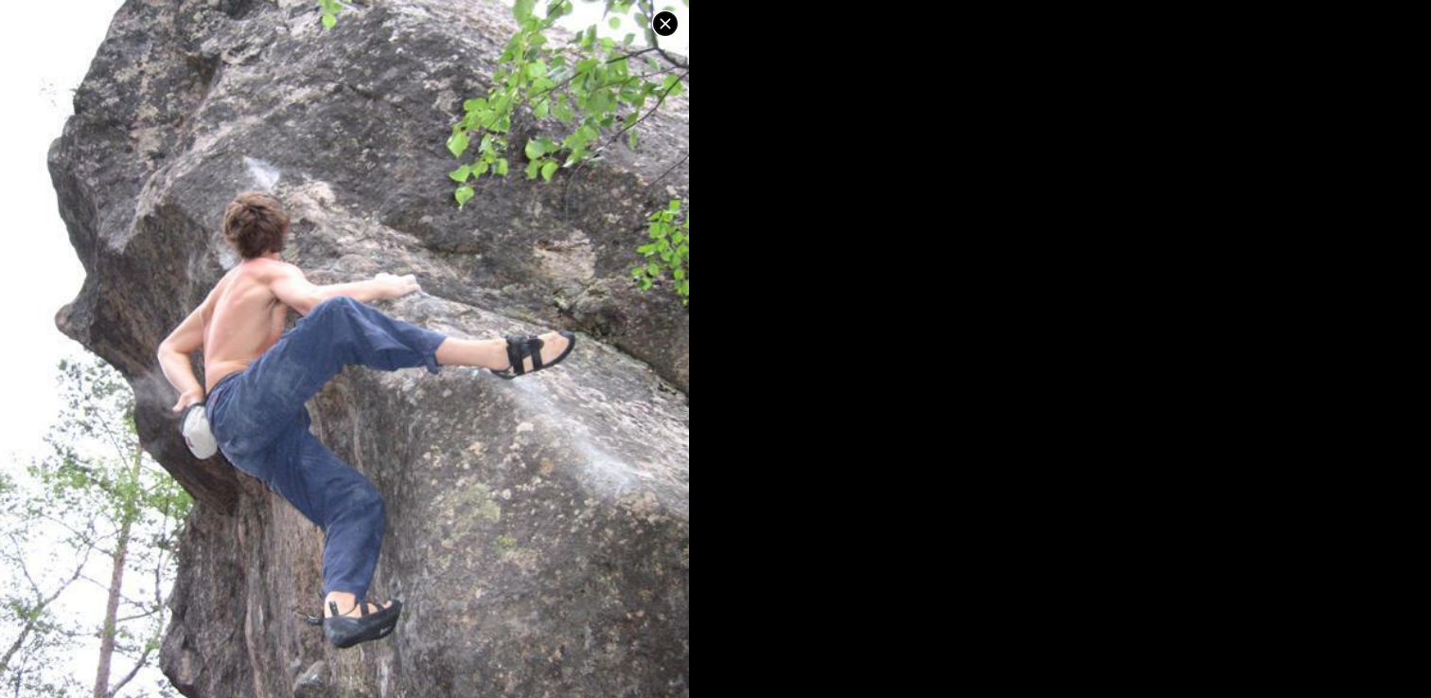
click at [655, 22] on icon at bounding box center [665, 23] width 23 height 23
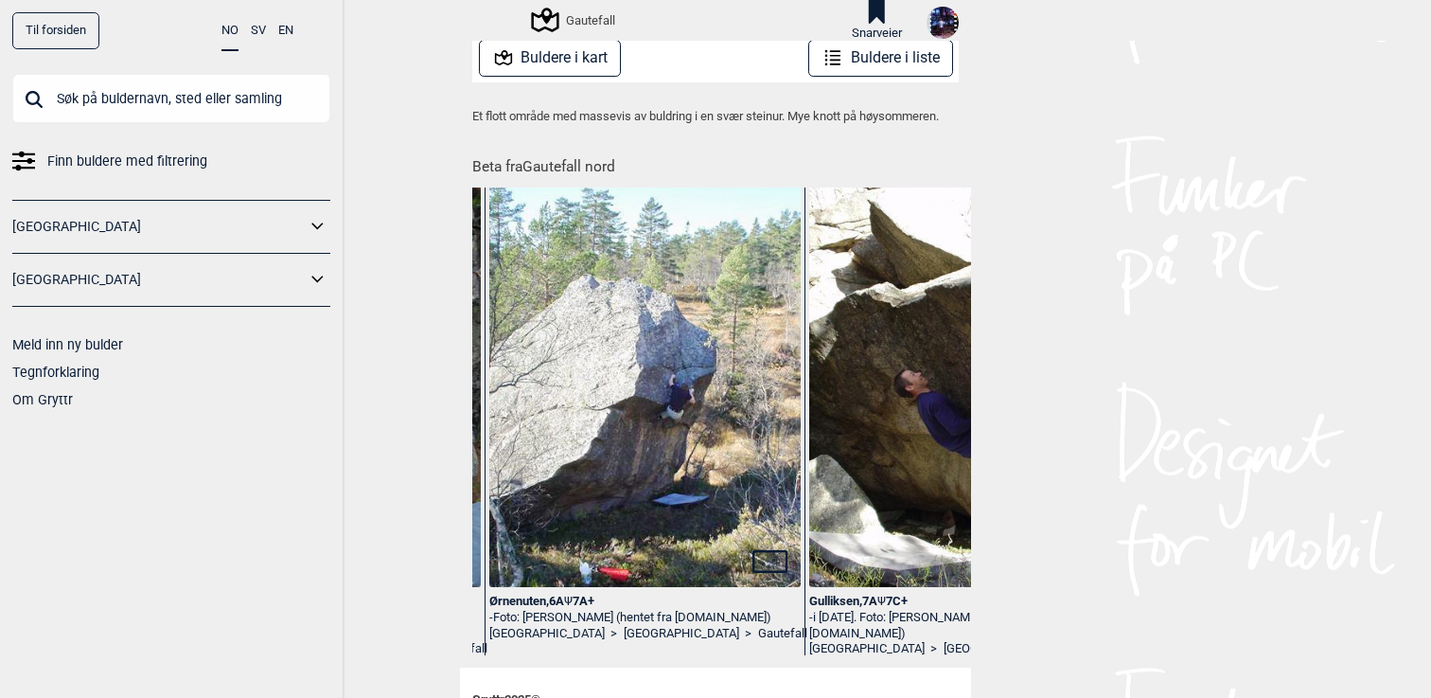
scroll to position [0, 931]
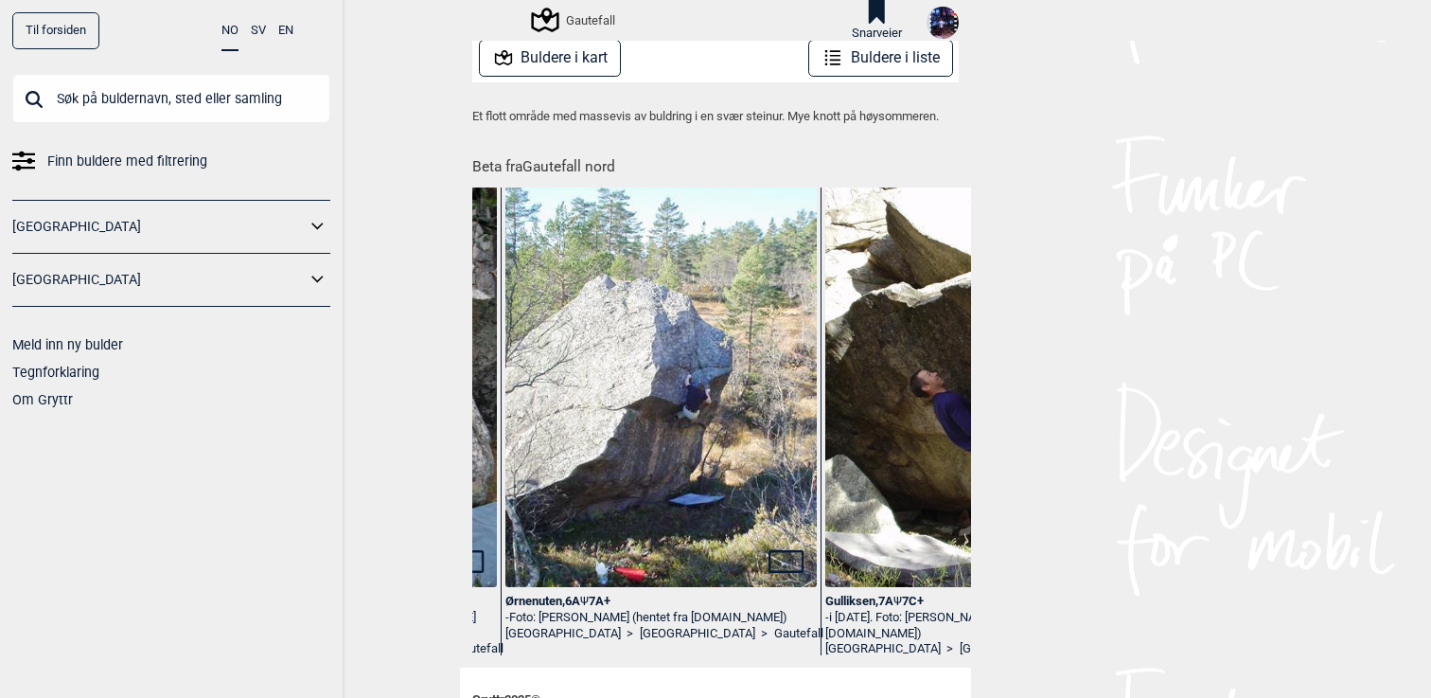
click at [705, 485] on img at bounding box center [660, 375] width 311 height 439
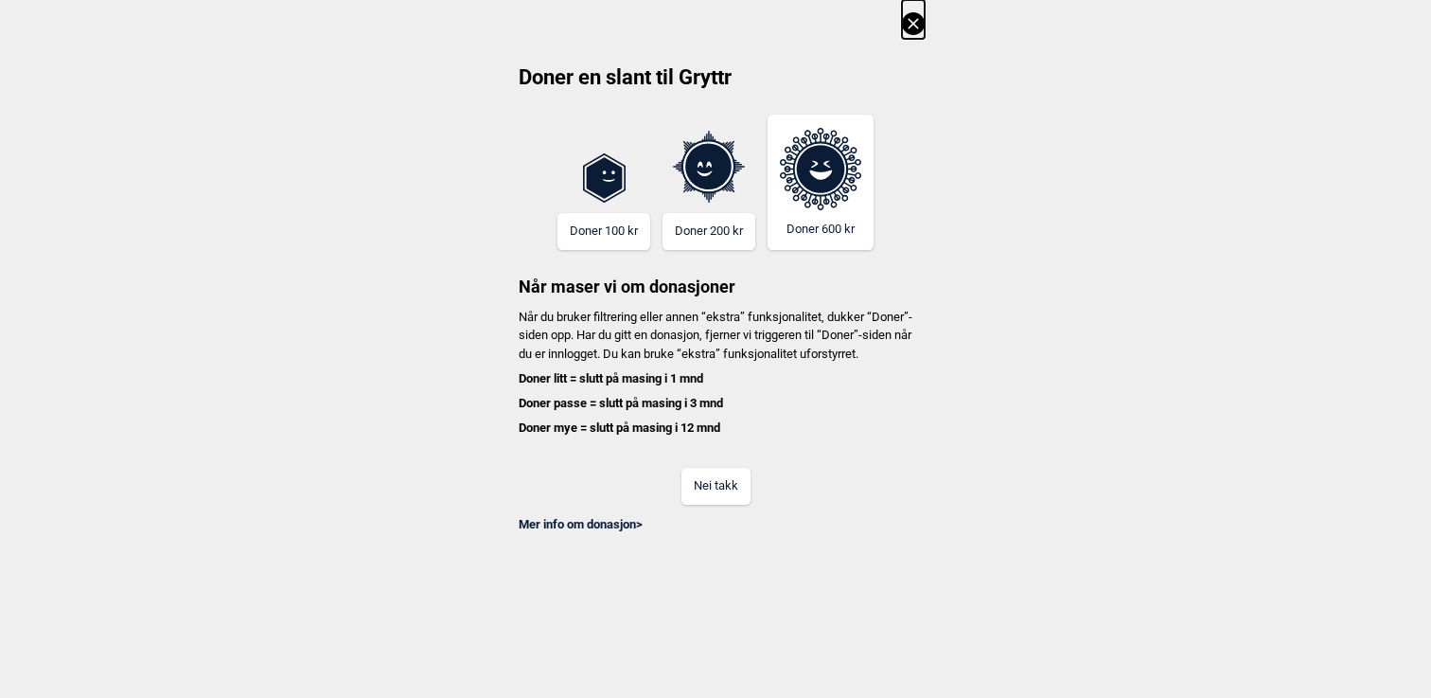
click at [712, 501] on button "Nei takk" at bounding box center [715, 486] width 69 height 37
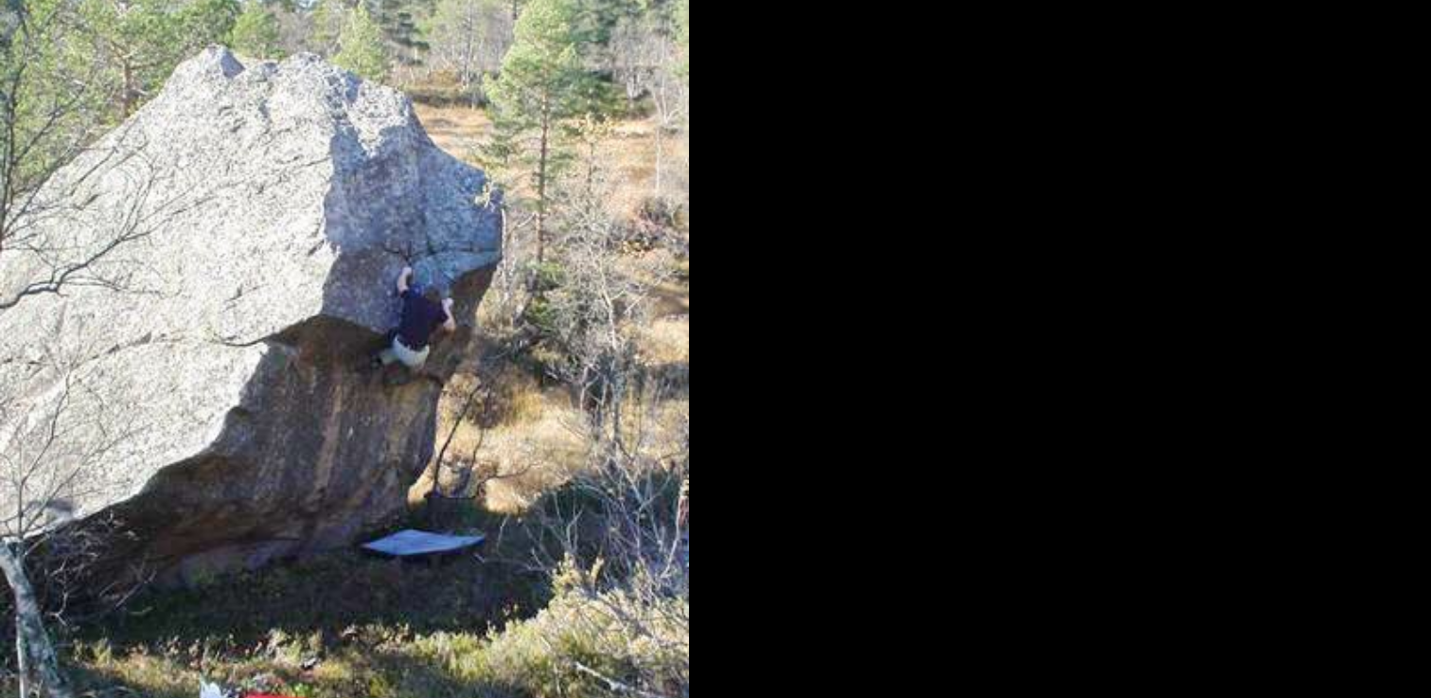
scroll to position [0, 0]
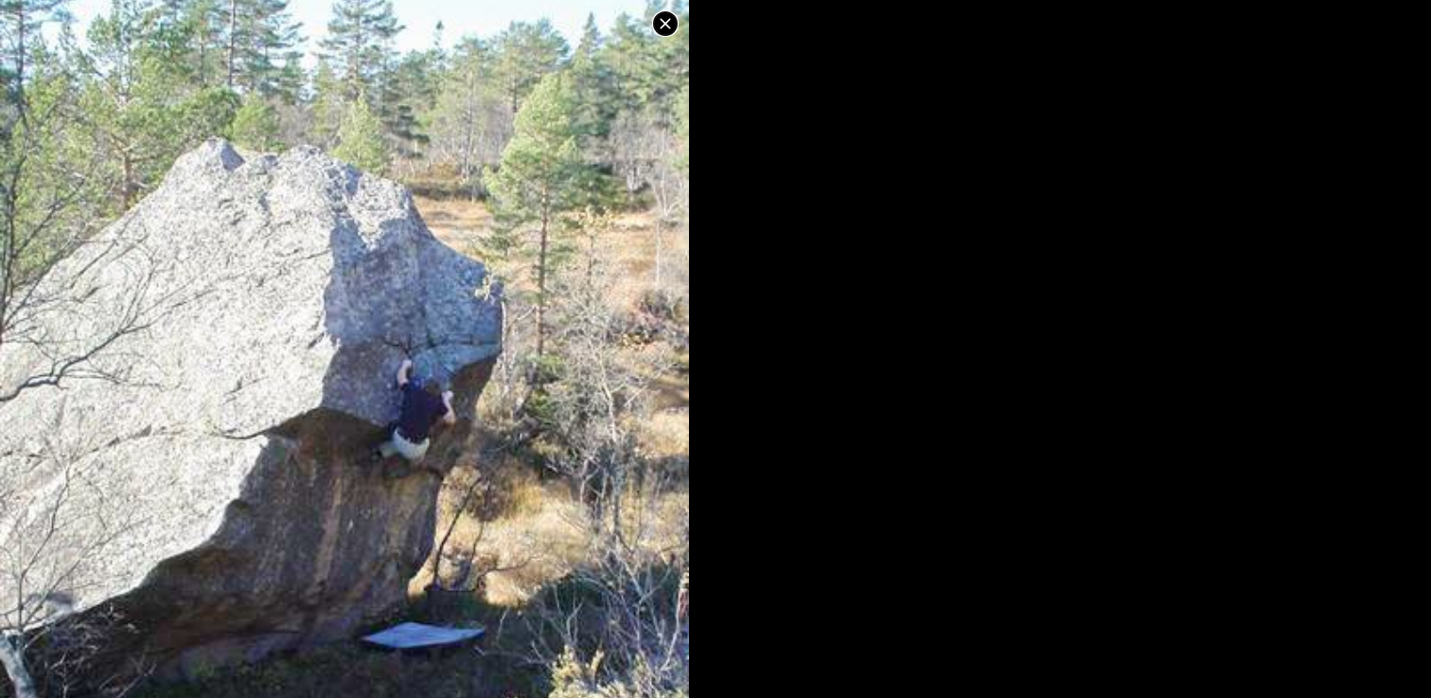
click at [673, 22] on icon at bounding box center [665, 23] width 23 height 23
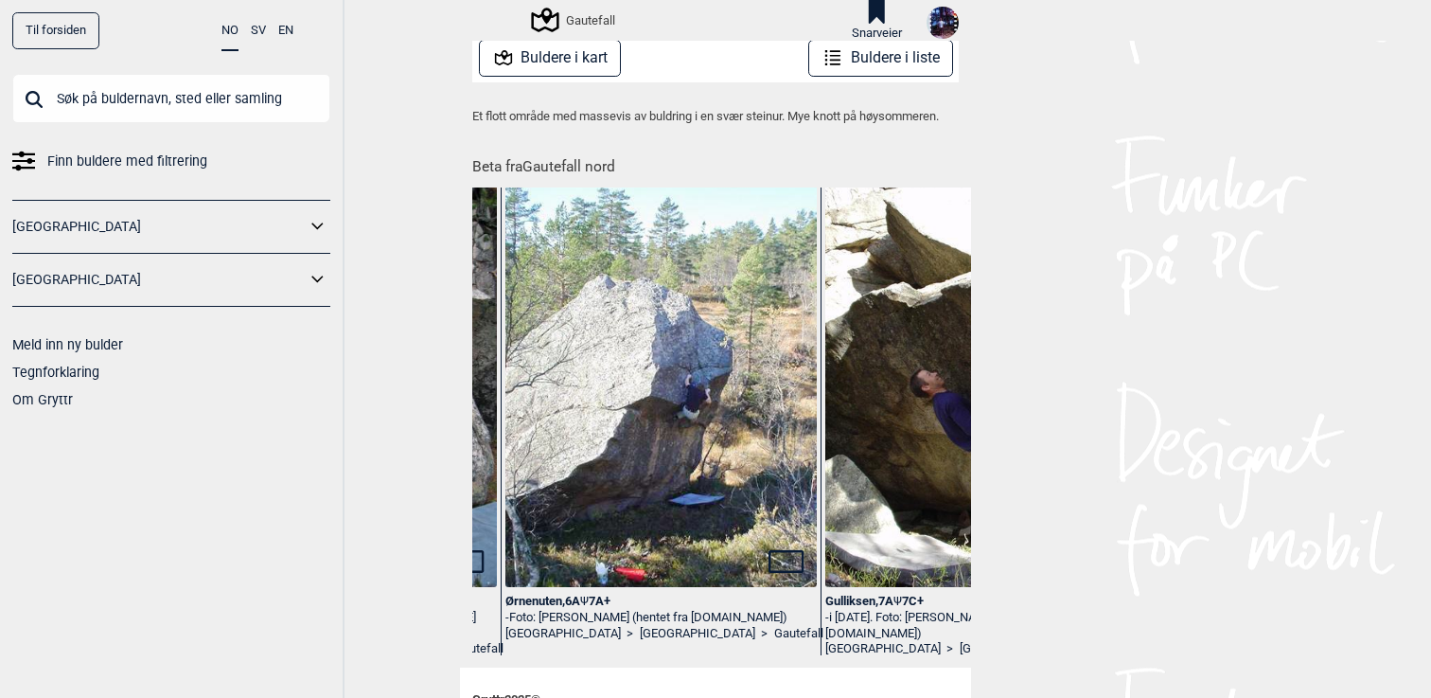
click at [1000, 241] on div "Til forsiden NO SV EN Finn buldere med filtrering Norge Sverige Meld inn ny bul…" at bounding box center [715, 349] width 1431 height 698
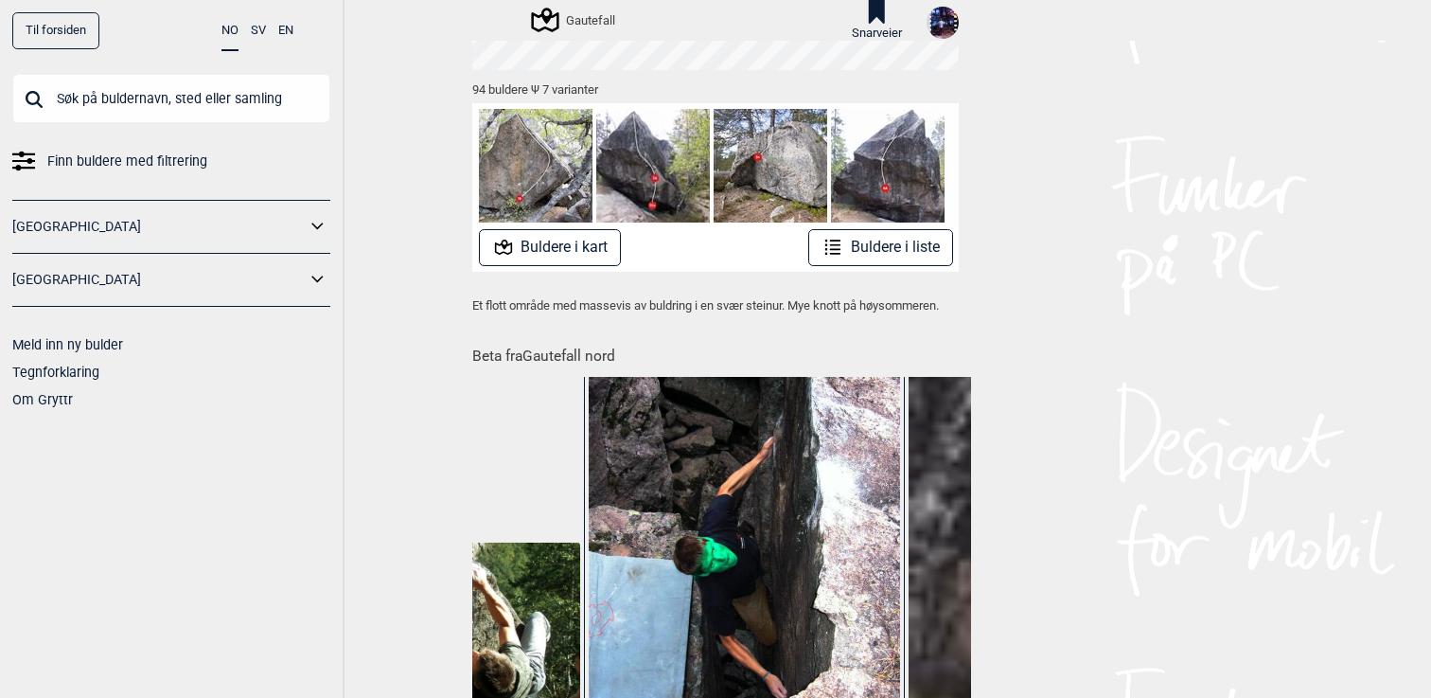
scroll to position [214, 0]
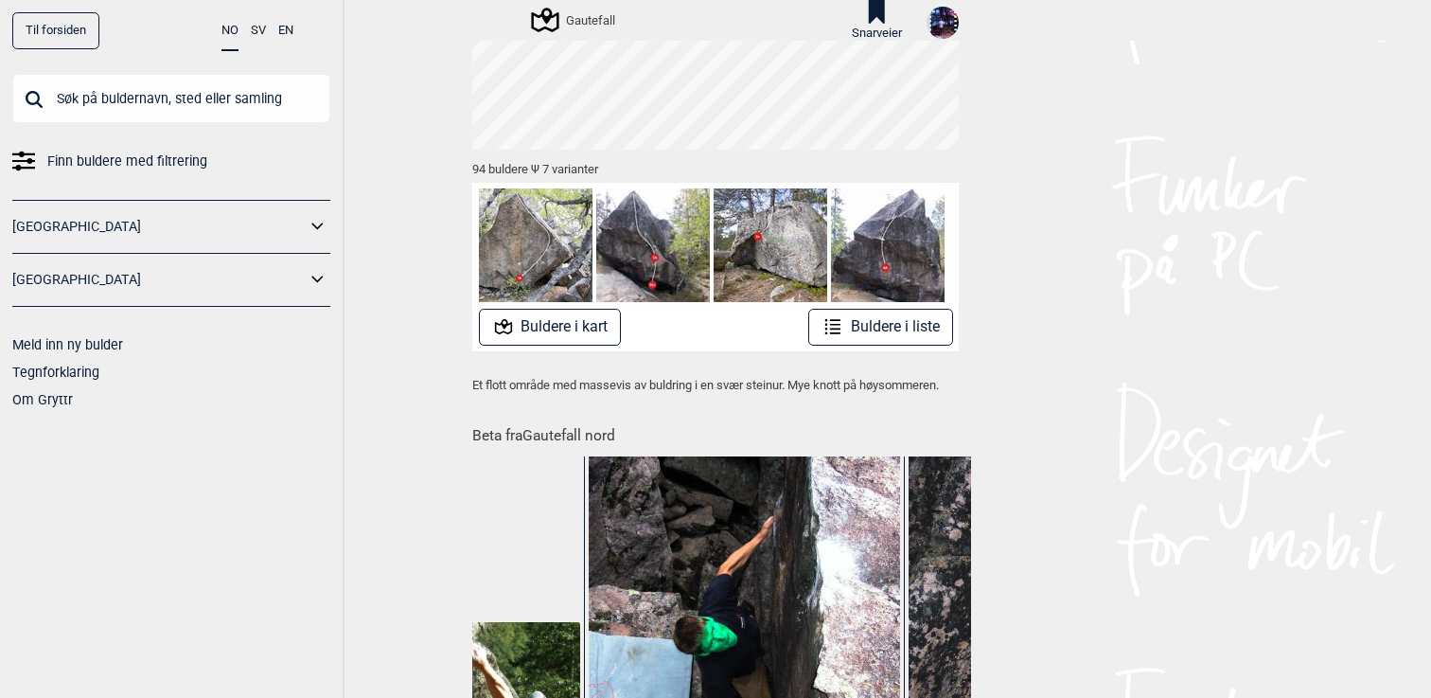
click at [563, 327] on button "Buldere i kart" at bounding box center [550, 327] width 143 height 37
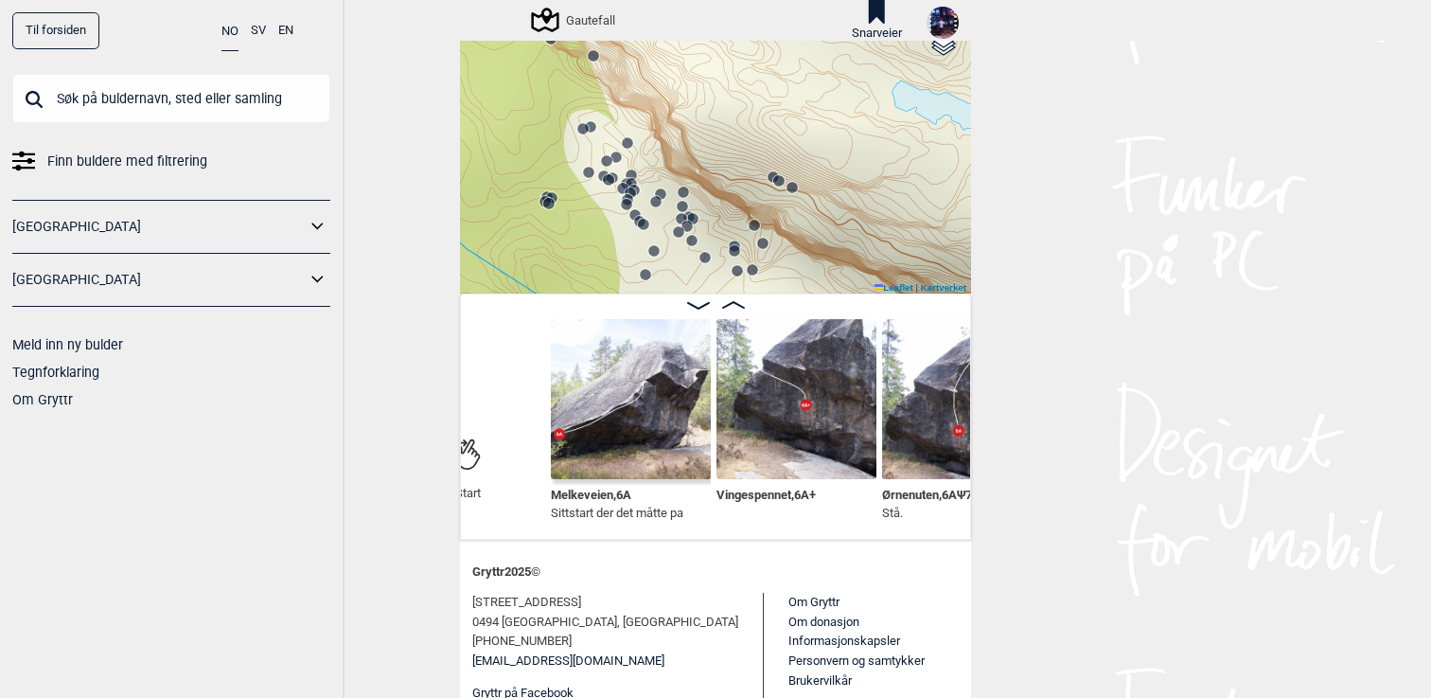
scroll to position [0, 253]
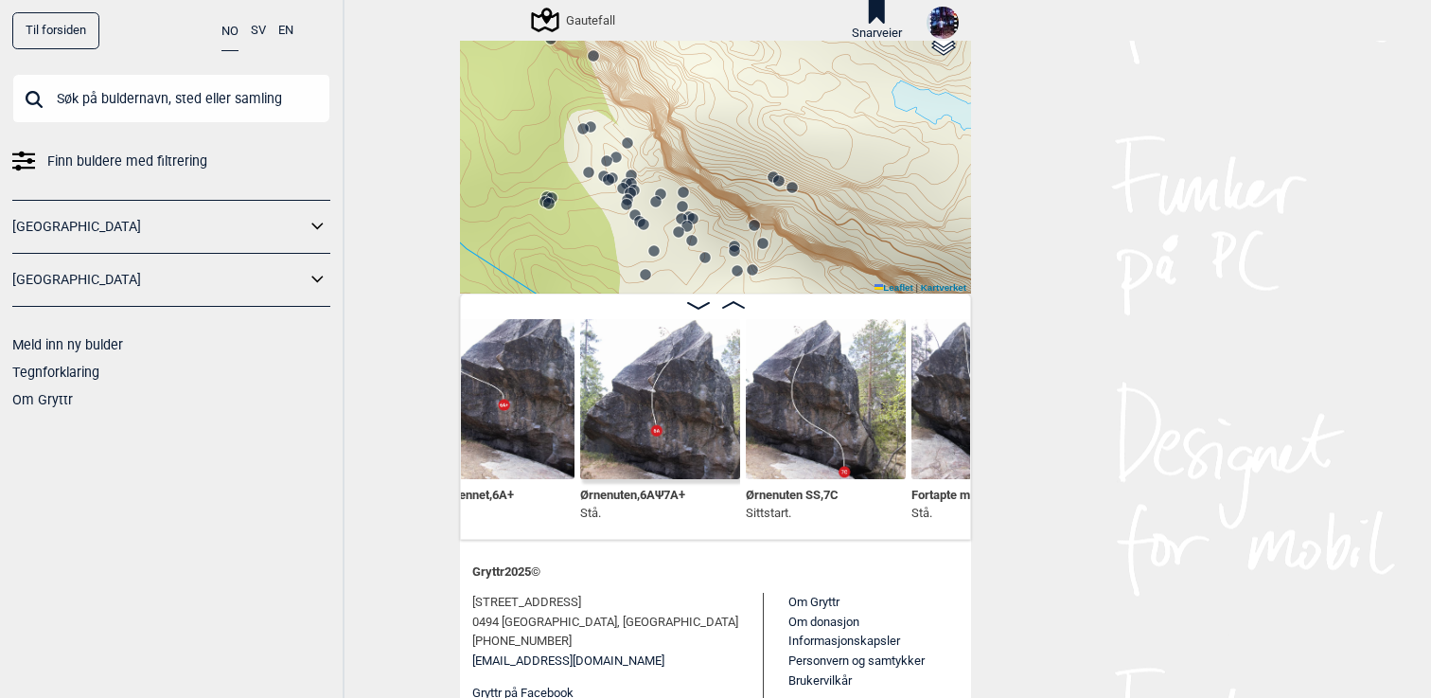
scroll to position [0, 537]
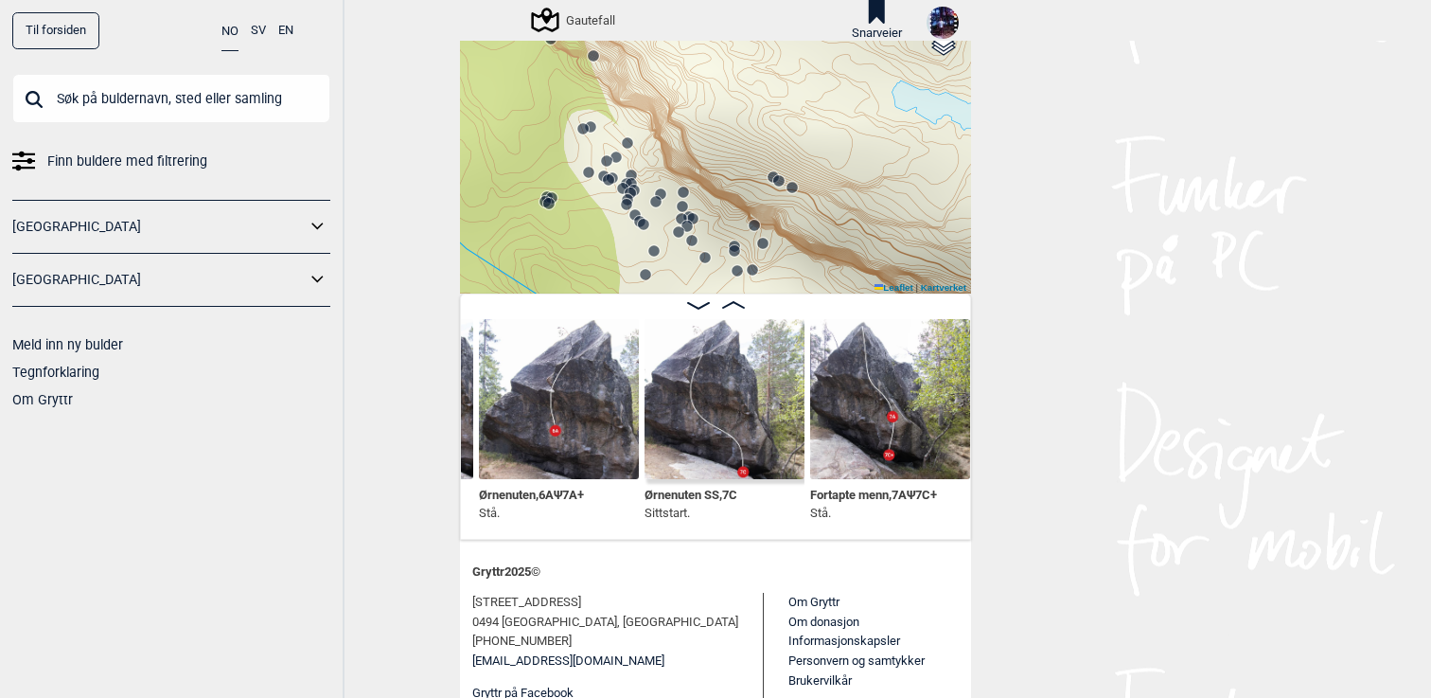
scroll to position [0, 661]
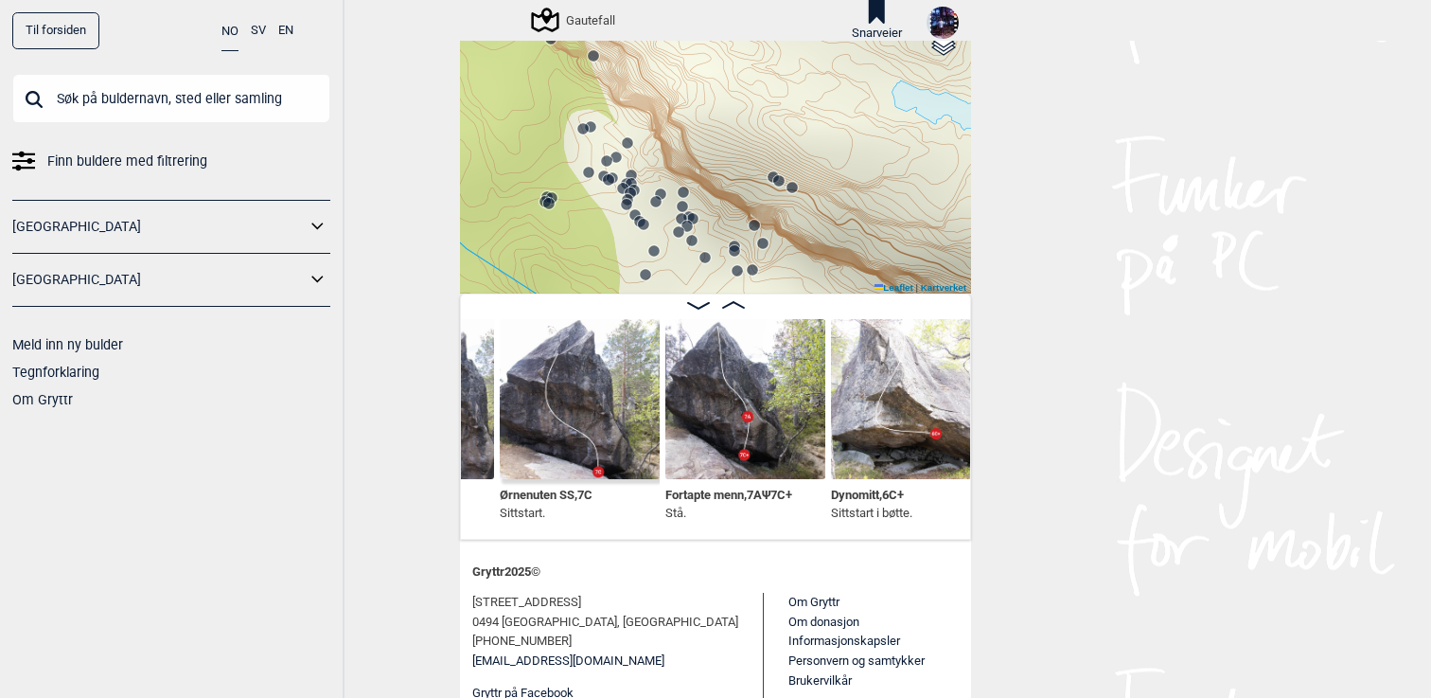
scroll to position [0, 820]
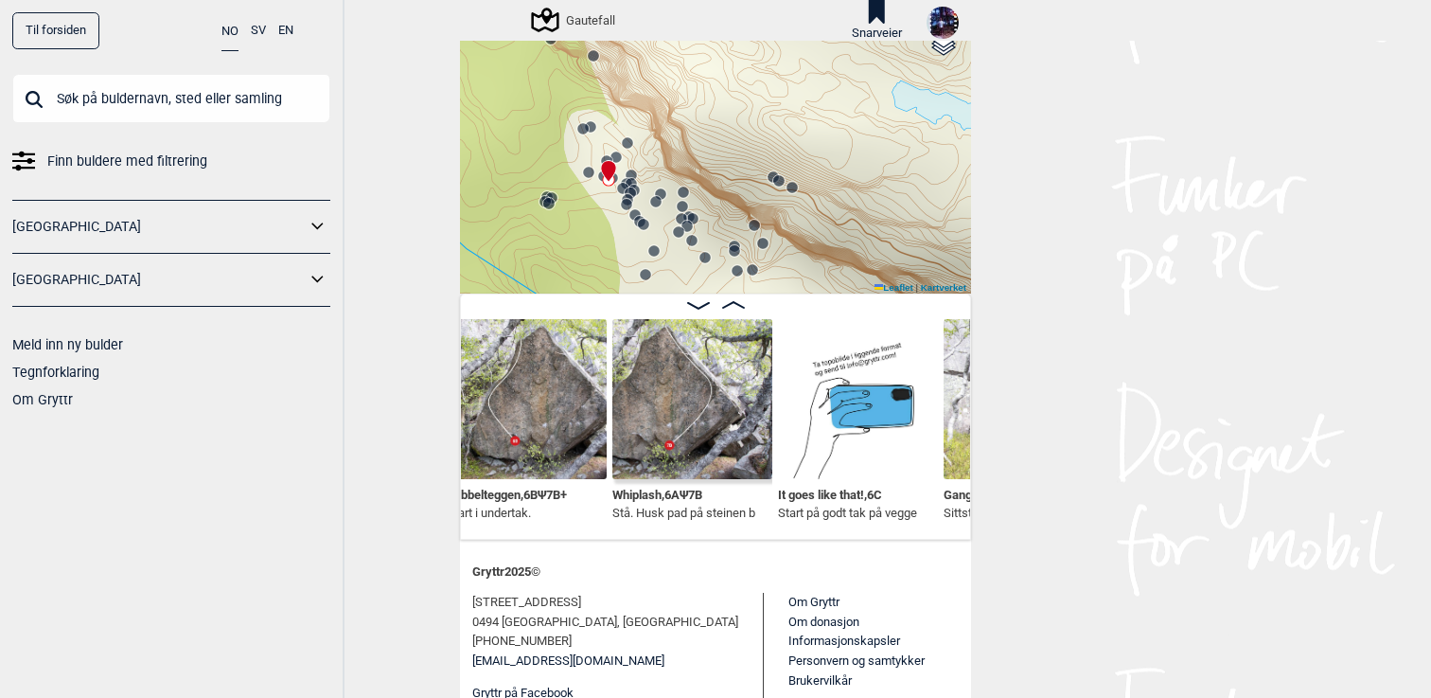
scroll to position [0, 1830]
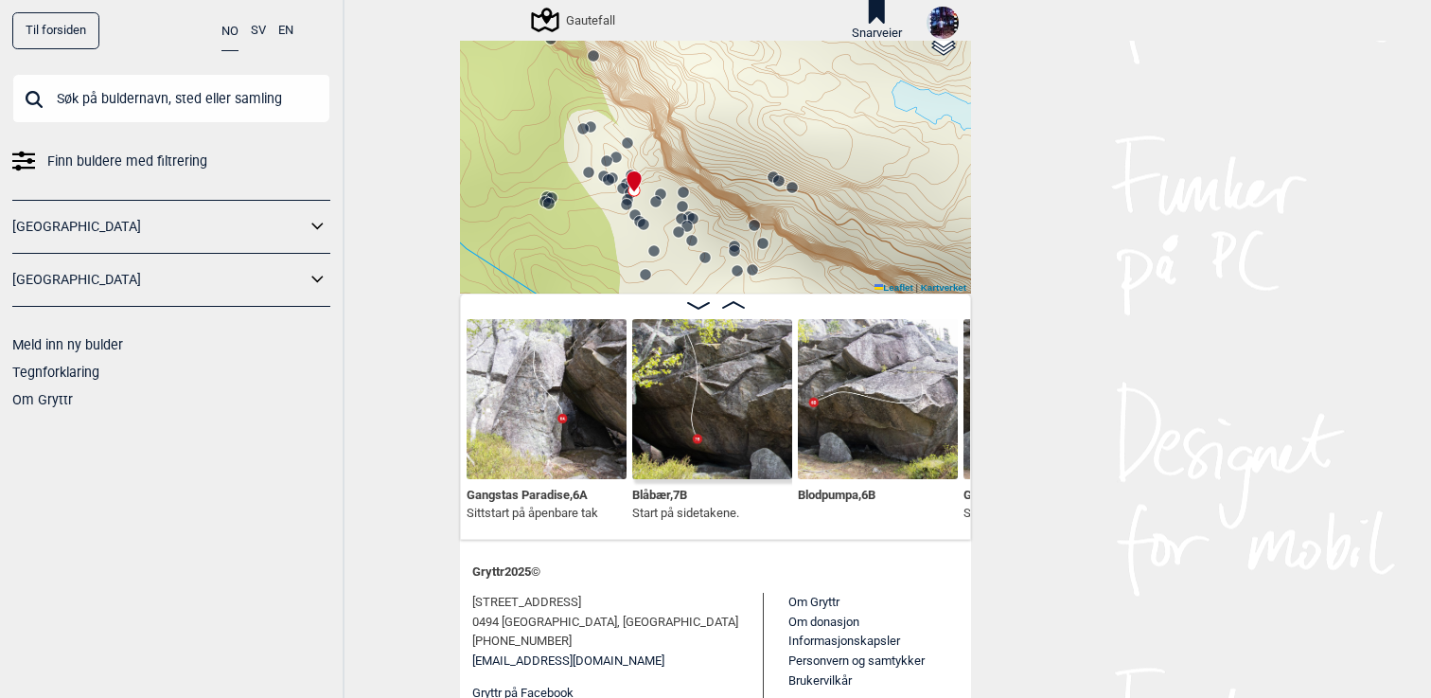
scroll to position [0, 2322]
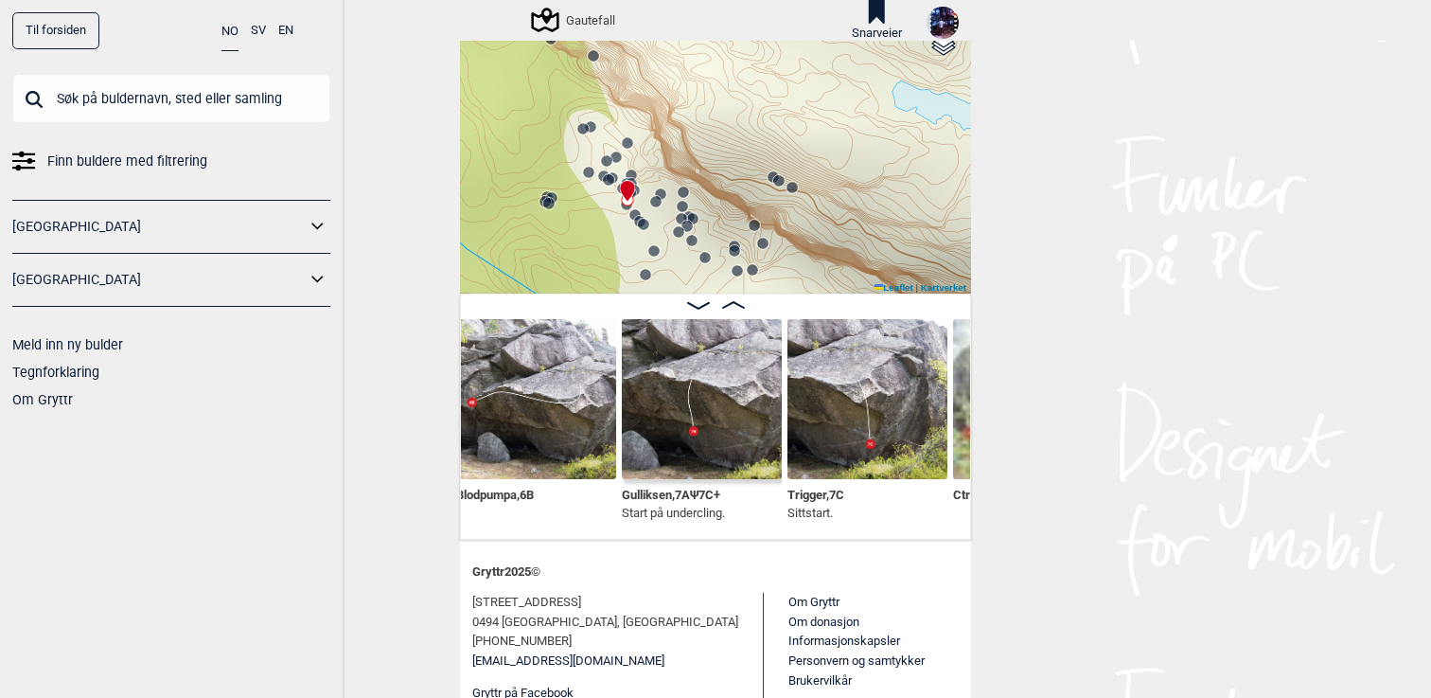
scroll to position [0, 2648]
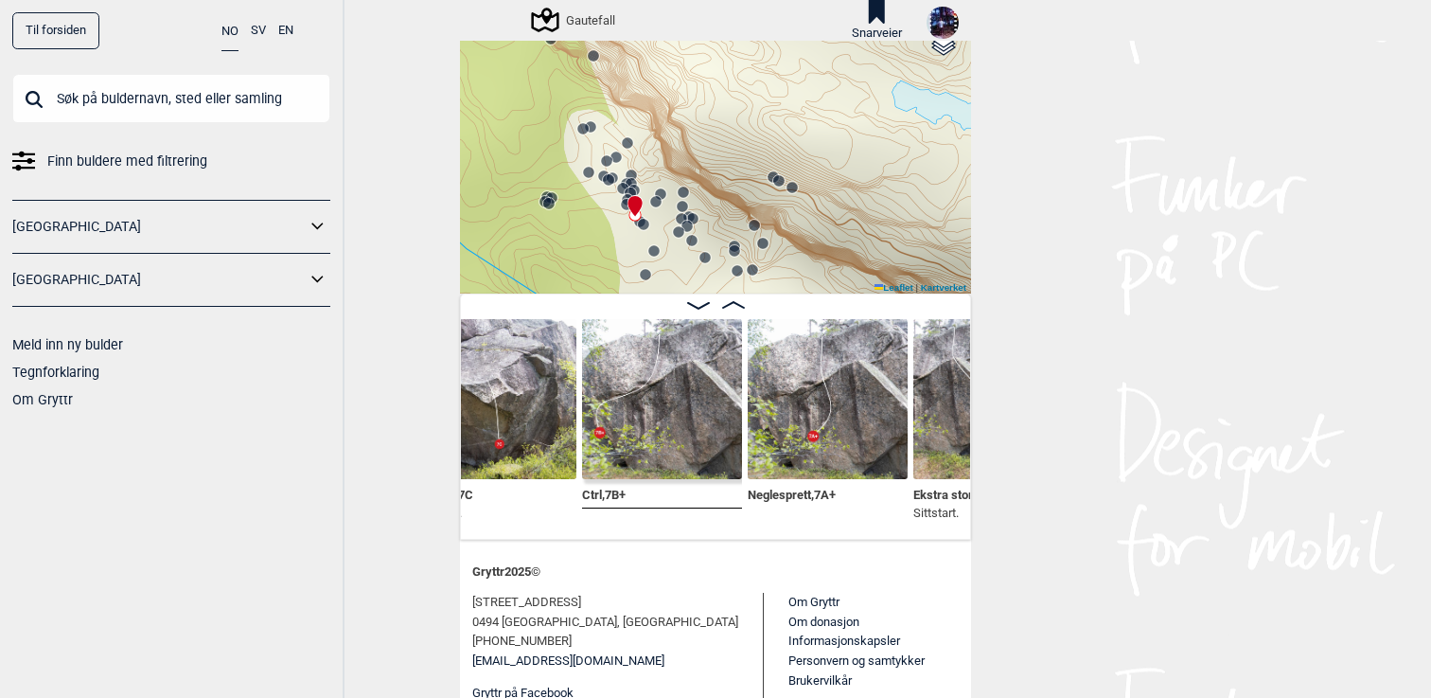
scroll to position [0, 3026]
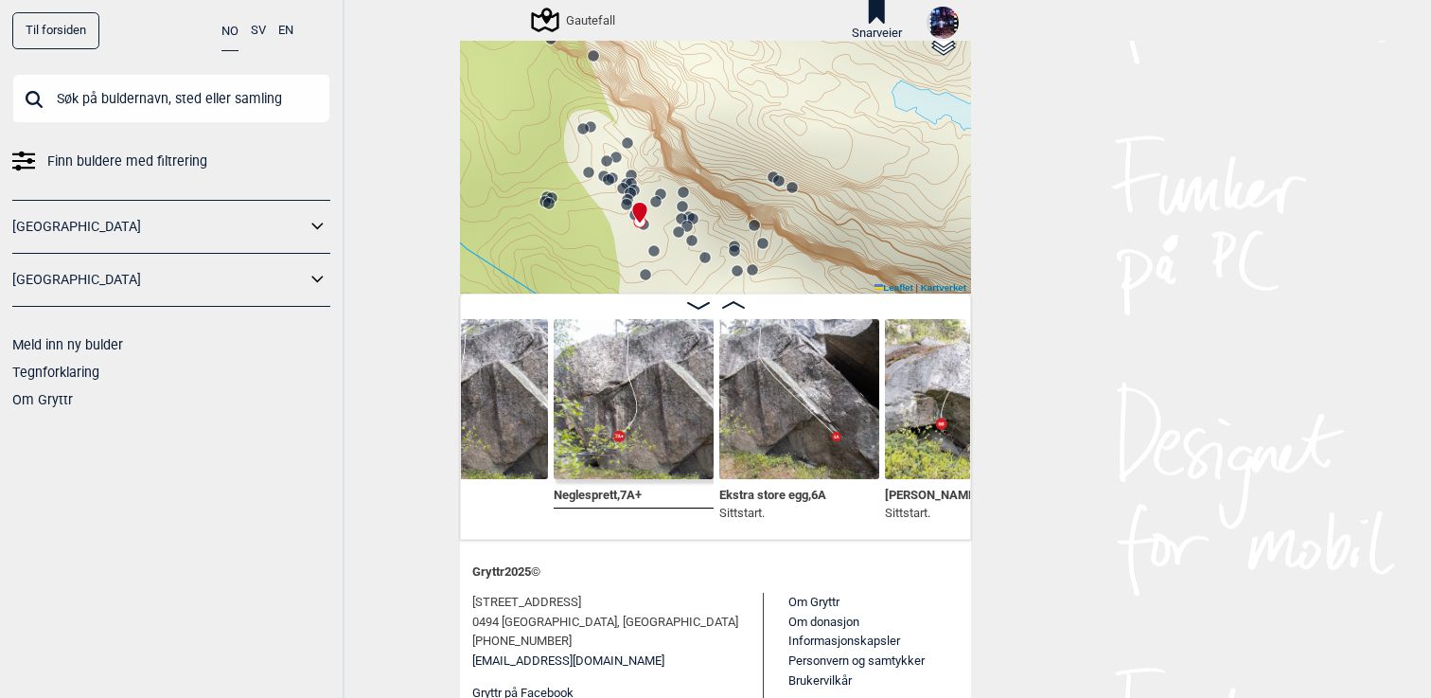
scroll to position [0, 3213]
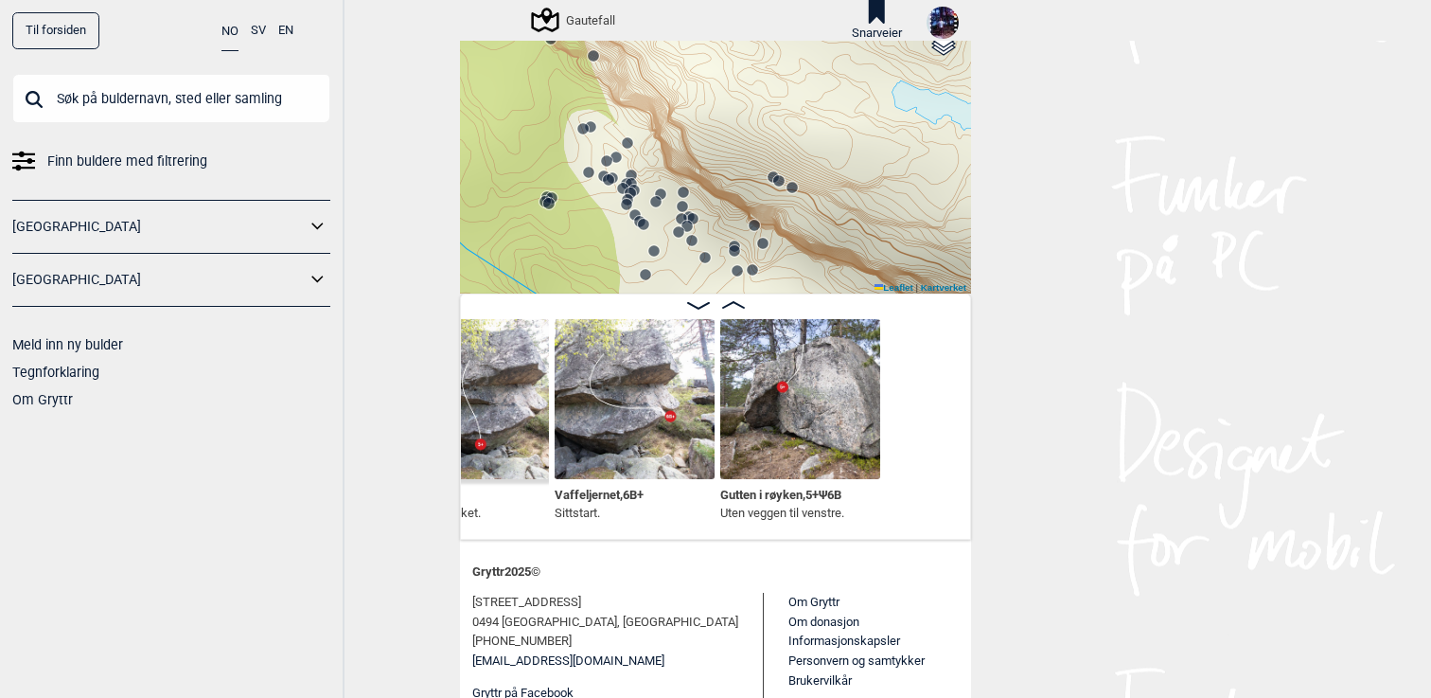
scroll to position [0, 4781]
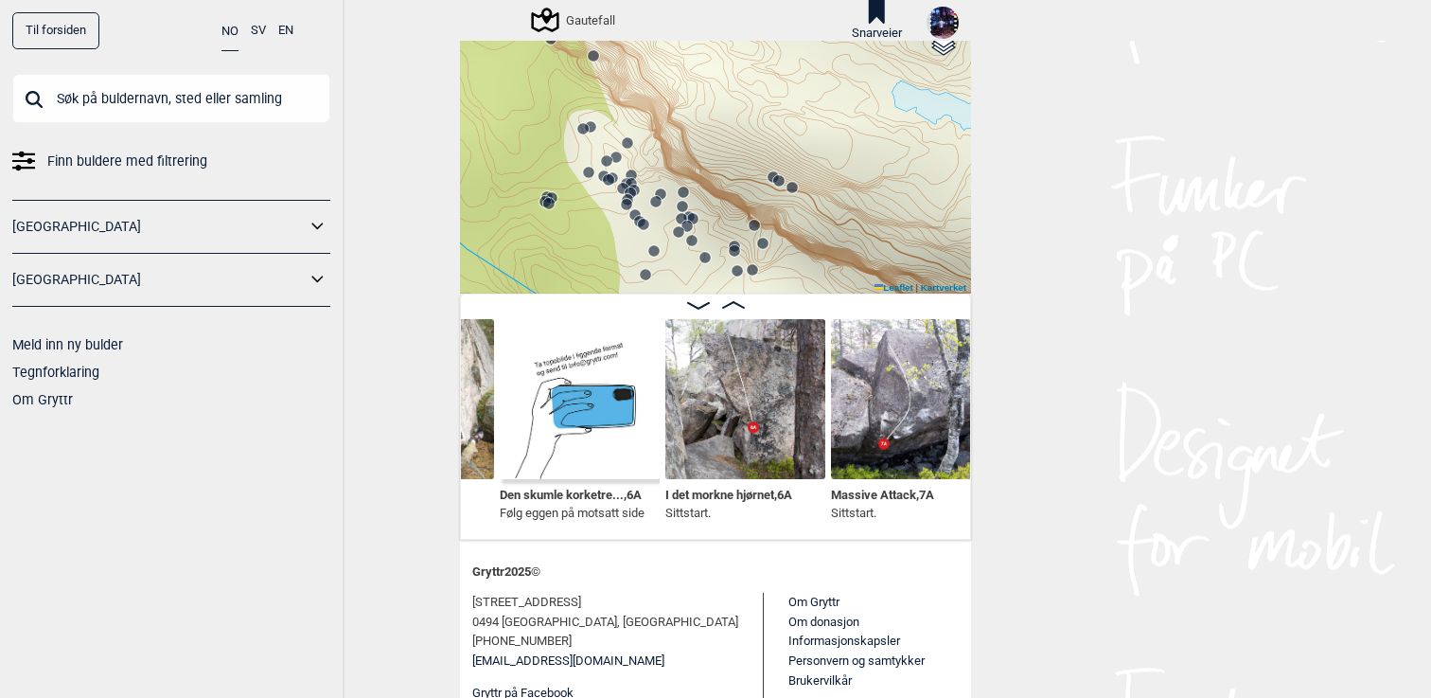
scroll to position [0, 5777]
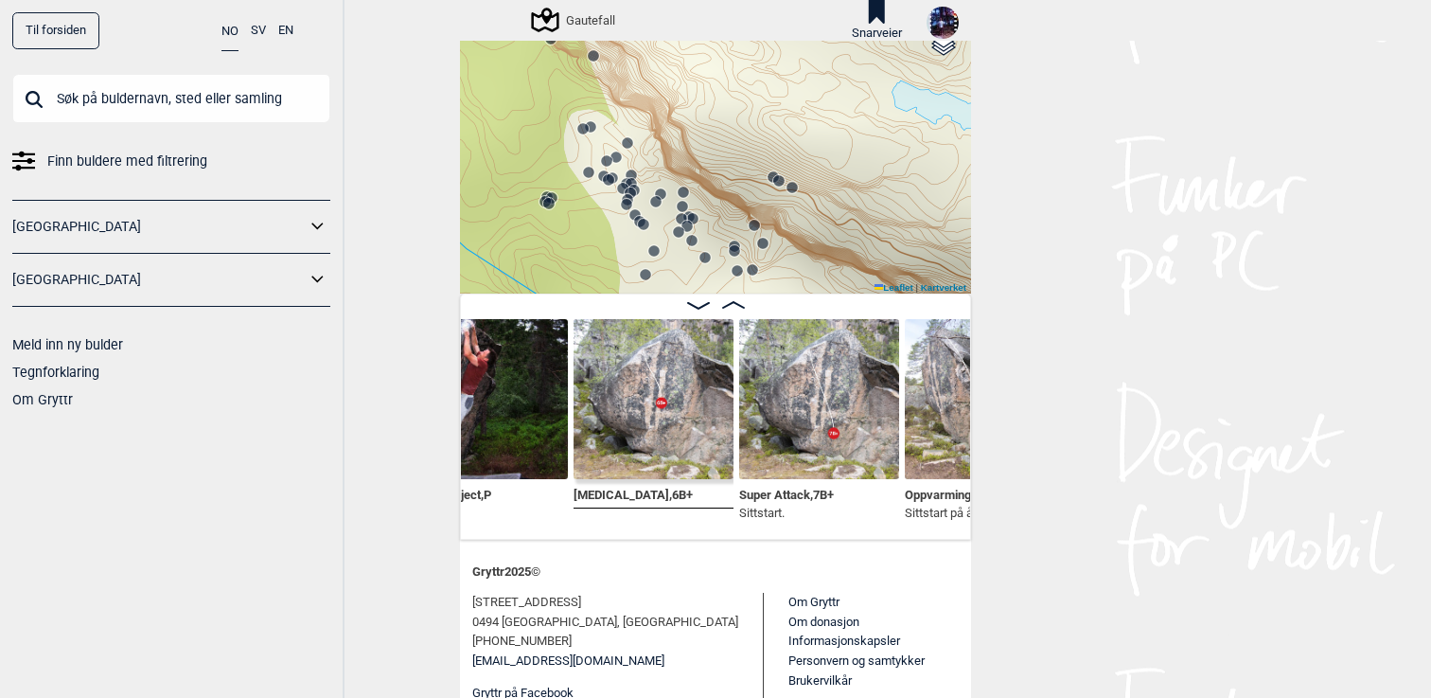
scroll to position [0, 6792]
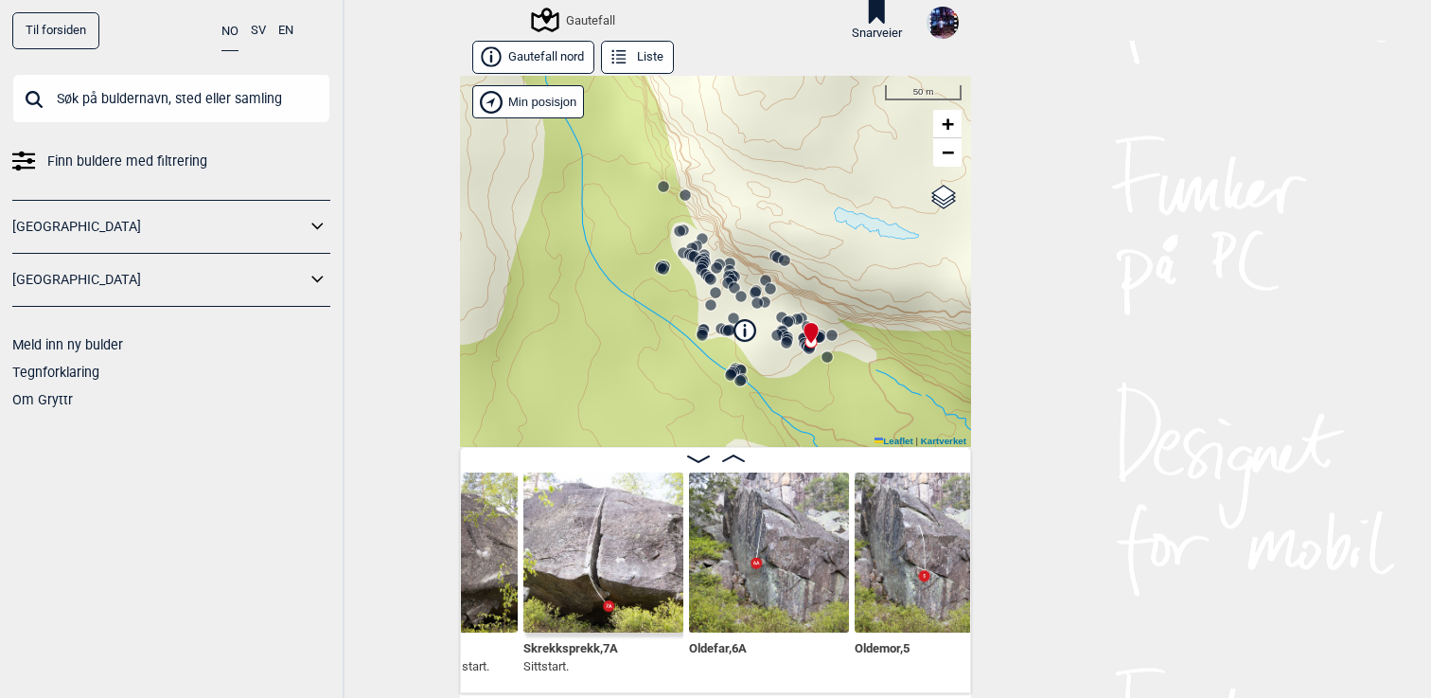
drag, startPoint x: 797, startPoint y: 393, endPoint x: 779, endPoint y: 327, distance: 67.7
click at [779, 327] on icon at bounding box center [776, 334] width 15 height 15
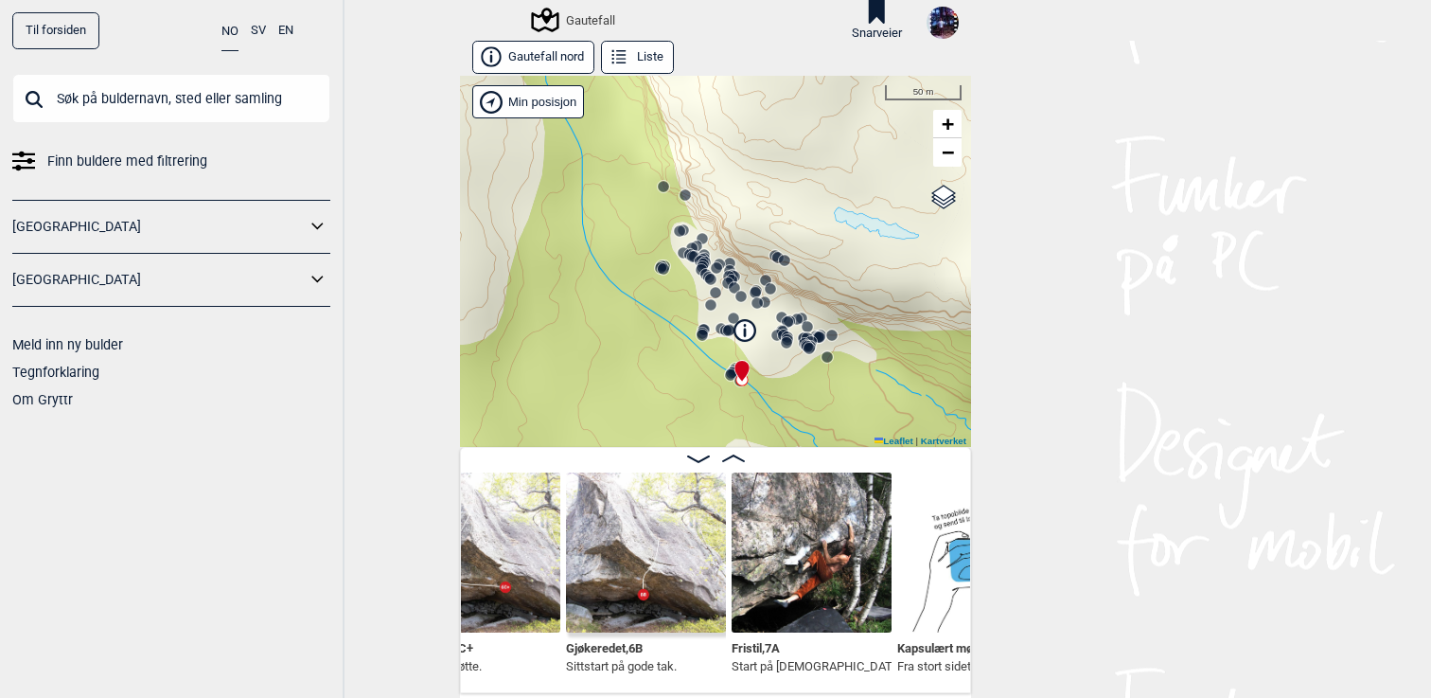
scroll to position [0, 1215]
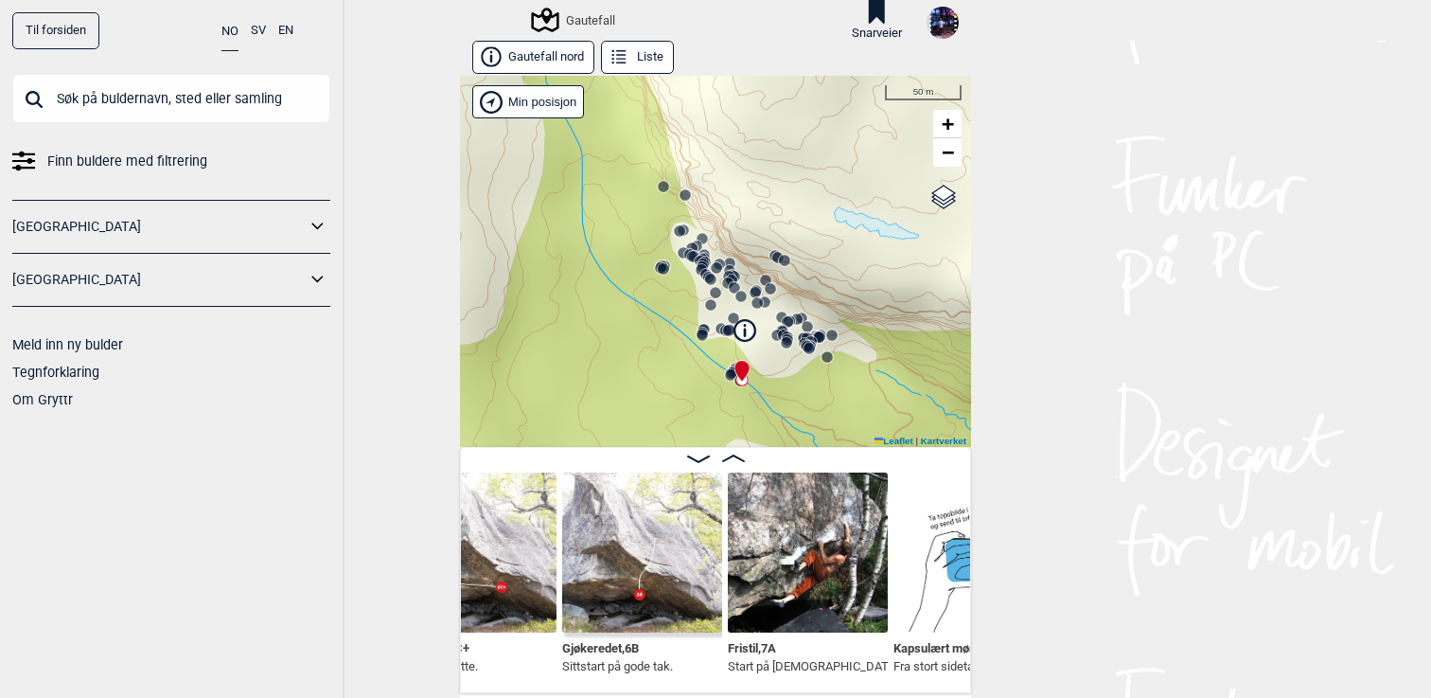
click at [790, 540] on img at bounding box center [808, 552] width 160 height 160
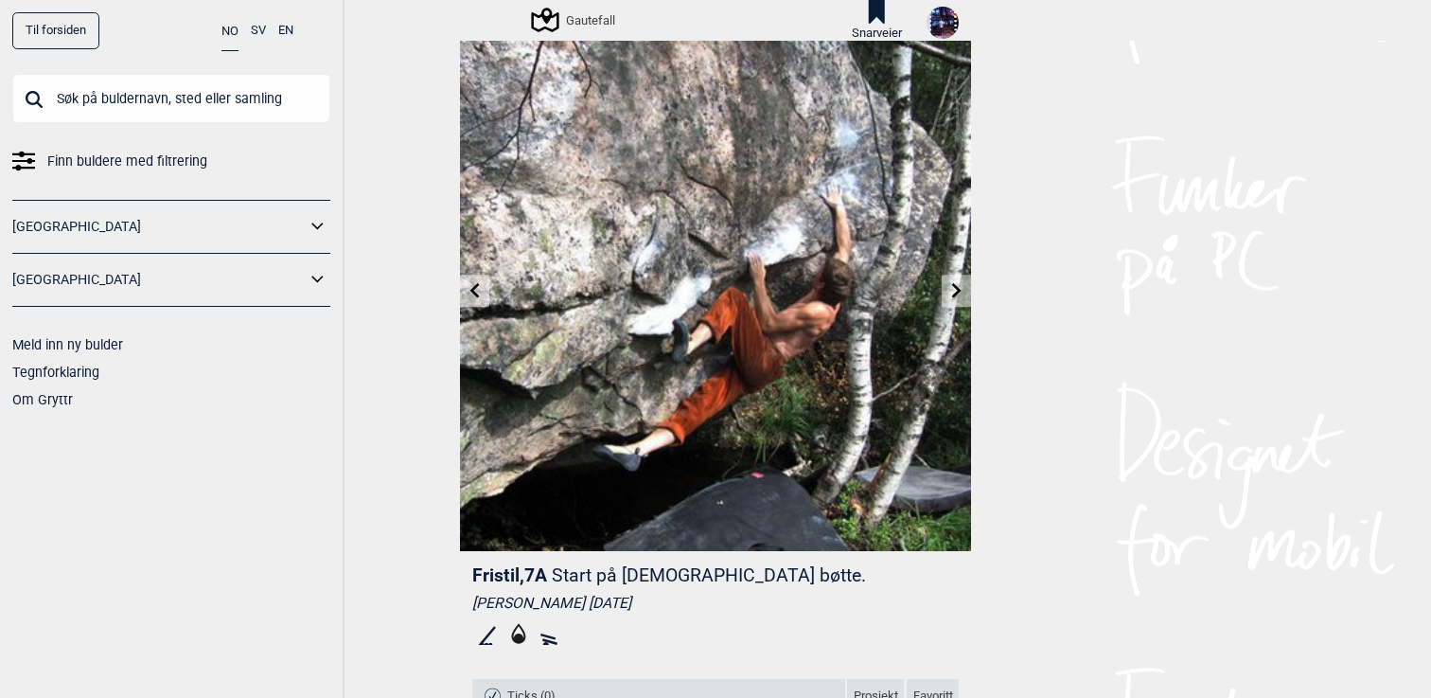
scroll to position [29, 0]
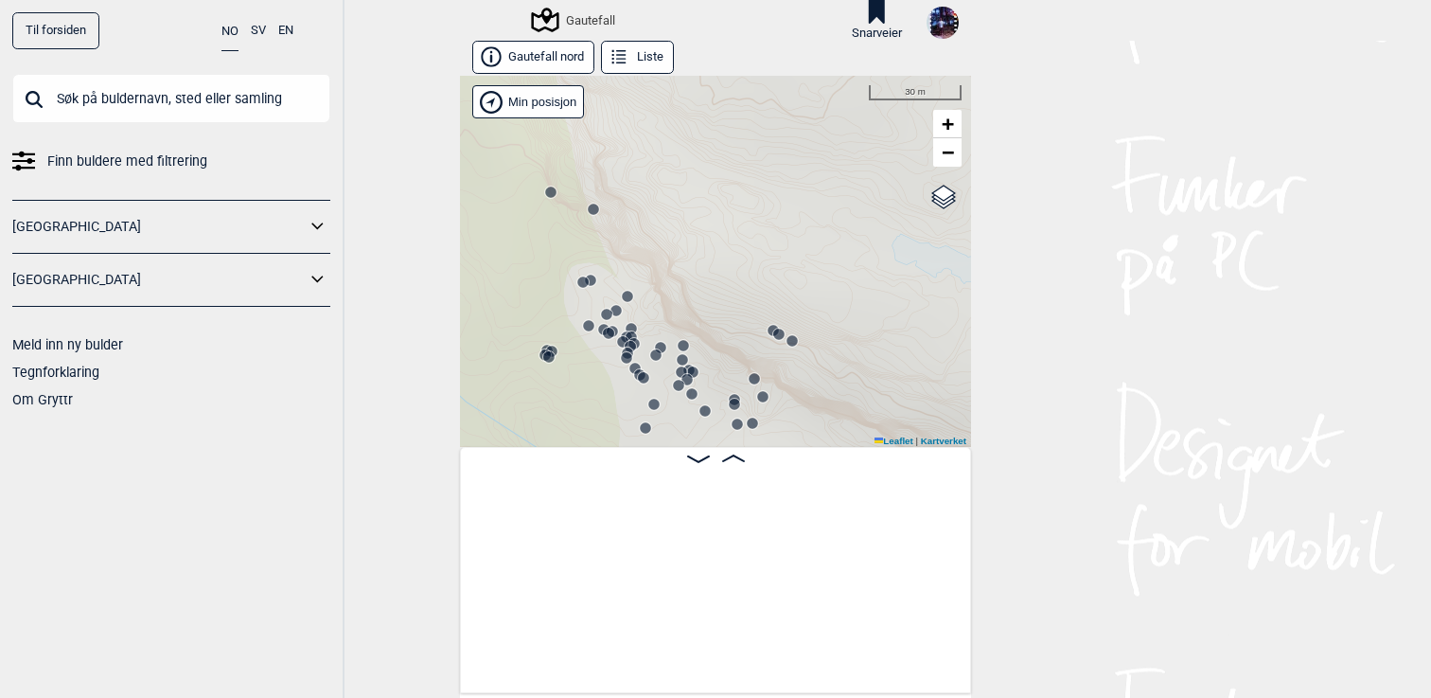
scroll to position [0, 149]
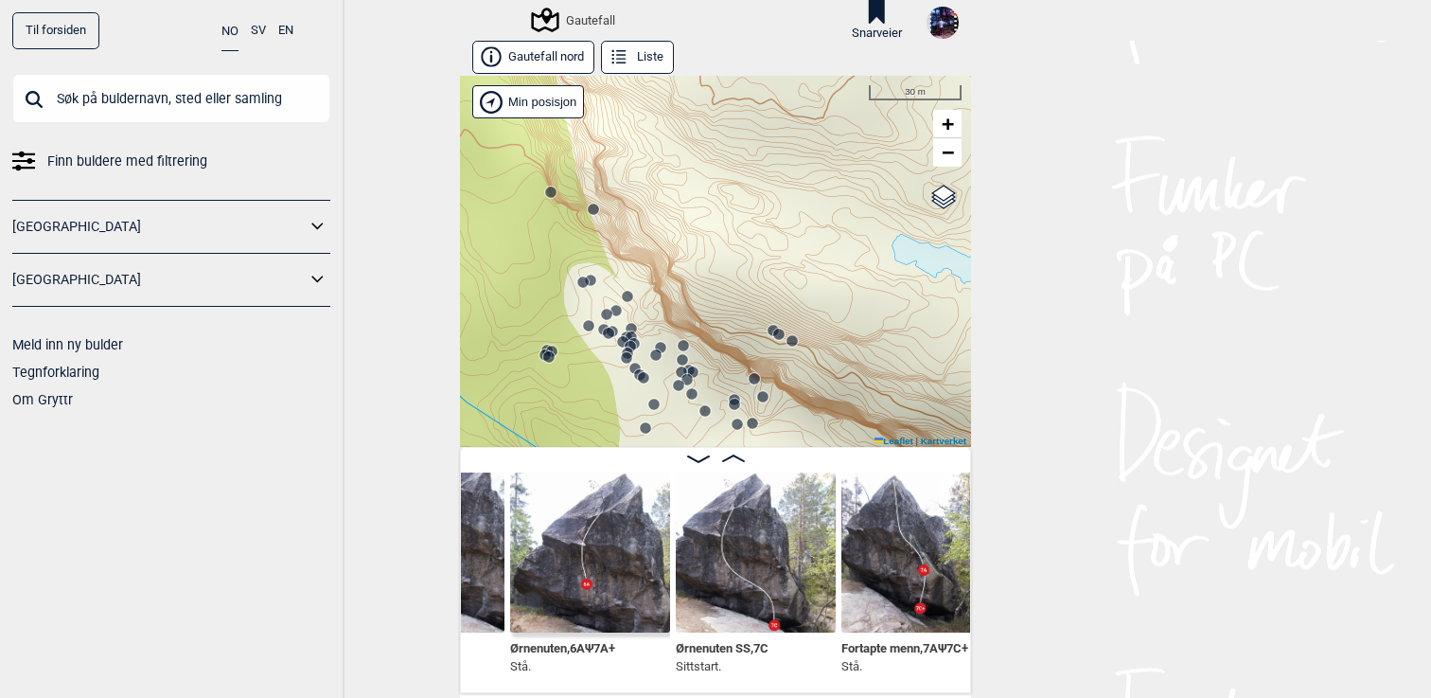
scroll to position [0, 616]
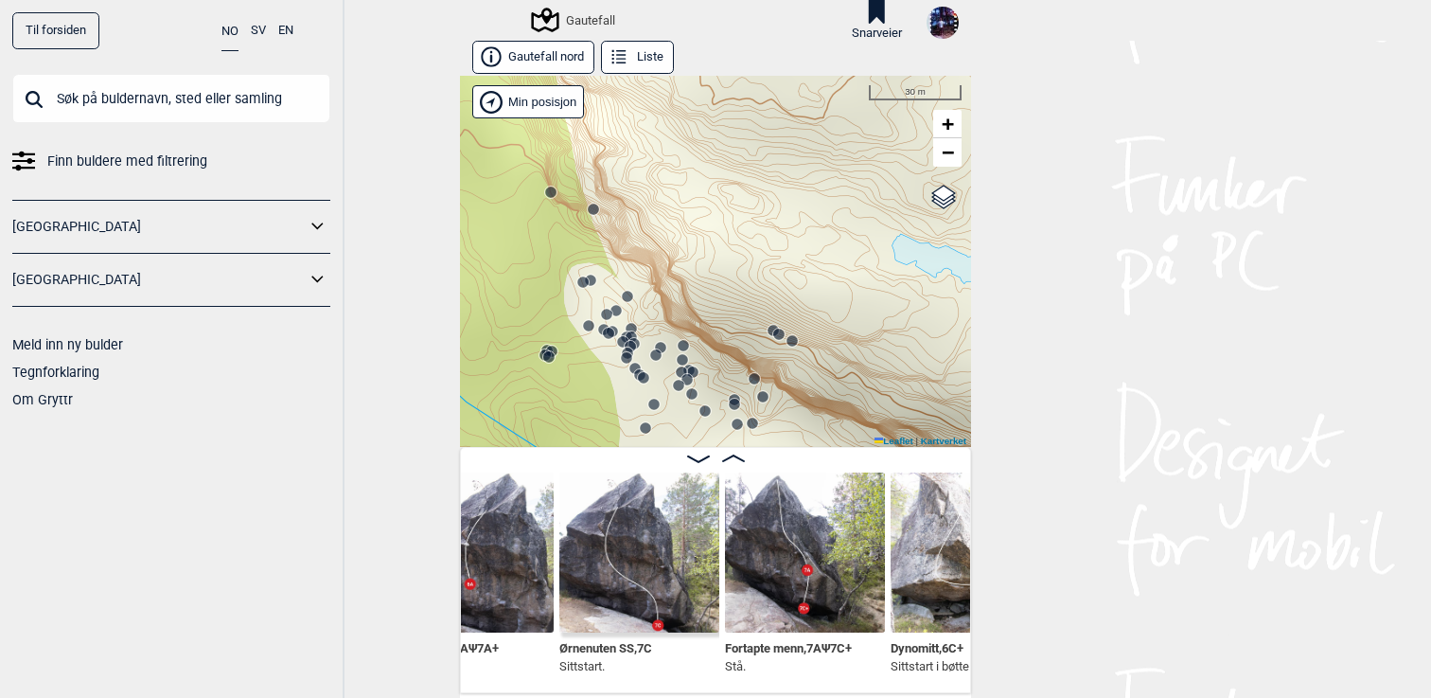
scroll to position [0, 741]
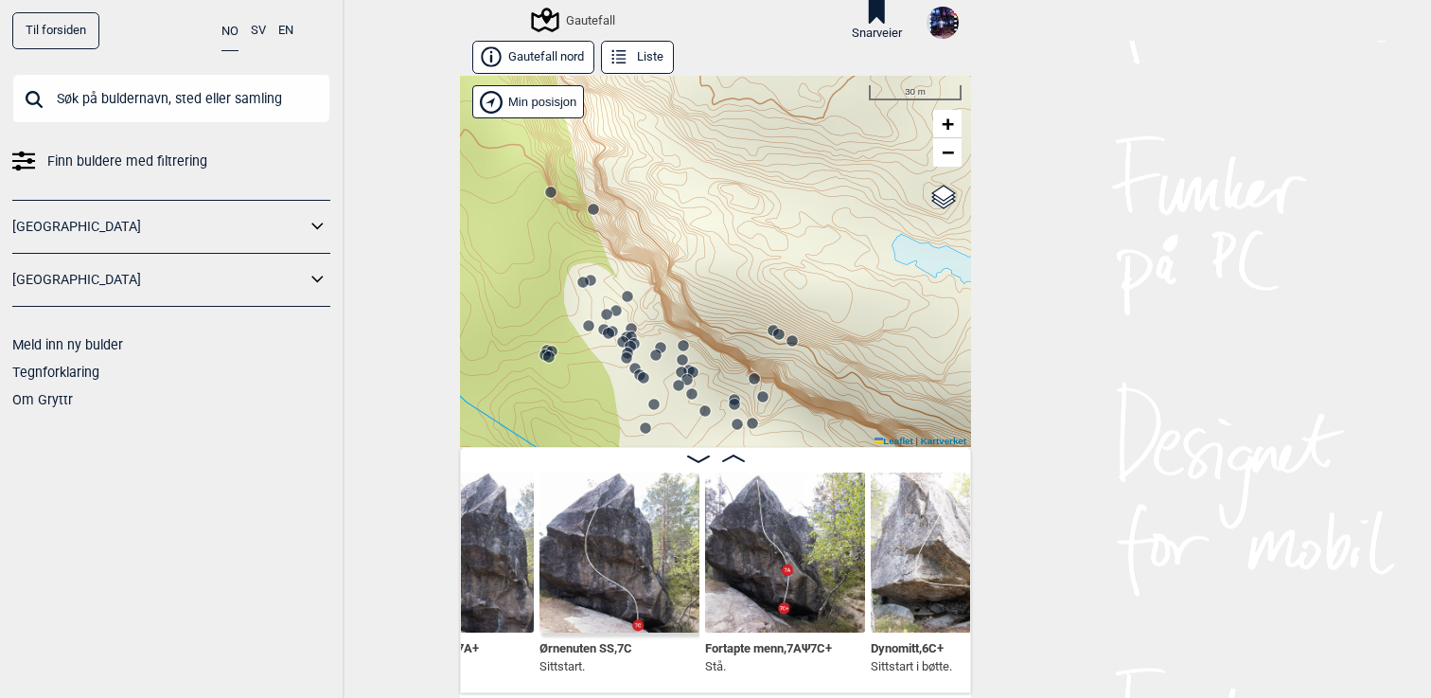
click at [804, 590] on img at bounding box center [785, 552] width 160 height 160
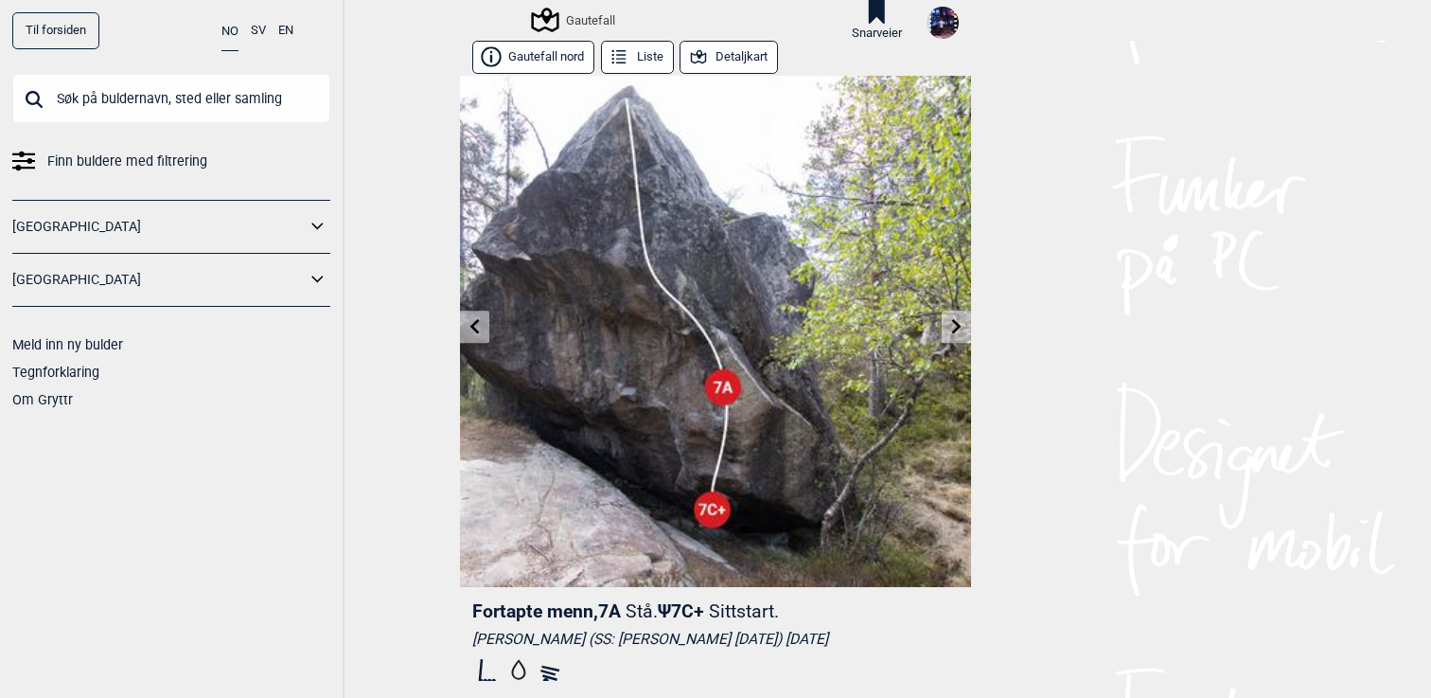
click at [954, 319] on icon at bounding box center [956, 326] width 15 height 15
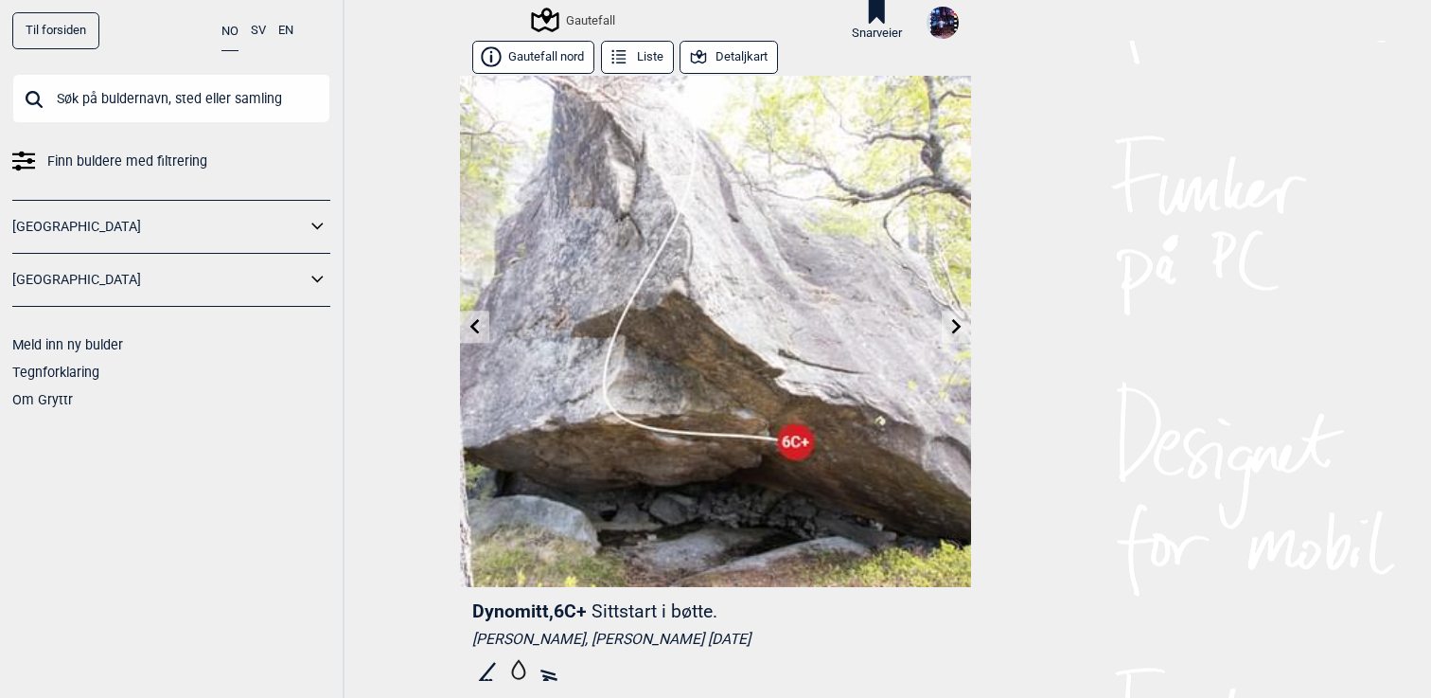
click at [957, 333] on link at bounding box center [956, 326] width 29 height 31
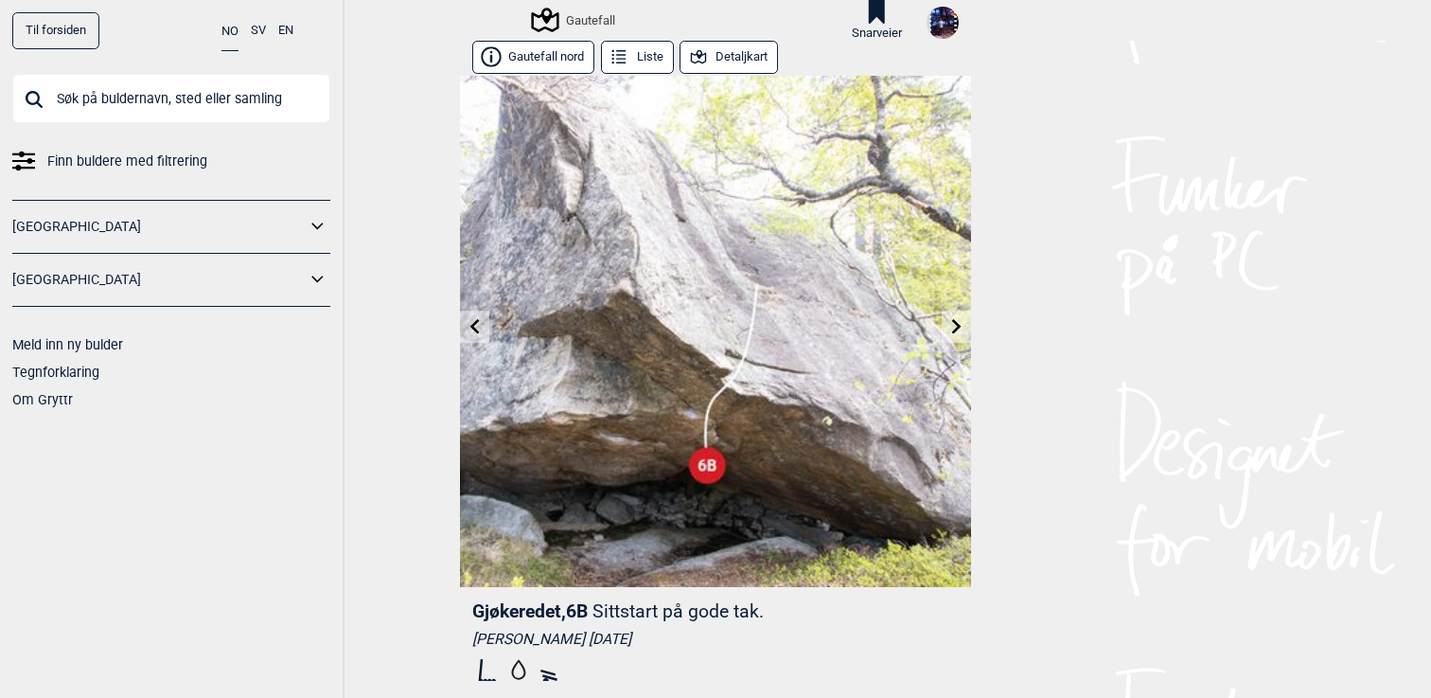
click at [957, 333] on link at bounding box center [956, 326] width 29 height 31
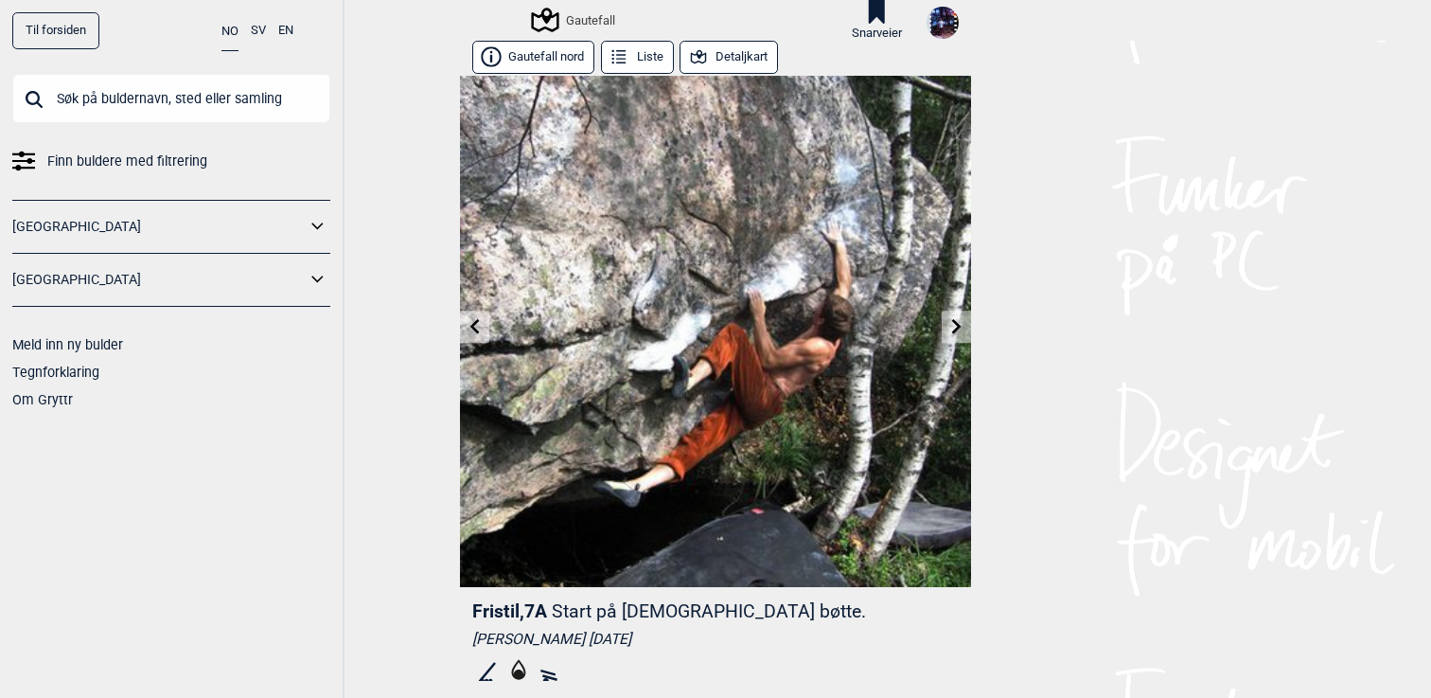
click at [957, 333] on link at bounding box center [956, 326] width 29 height 31
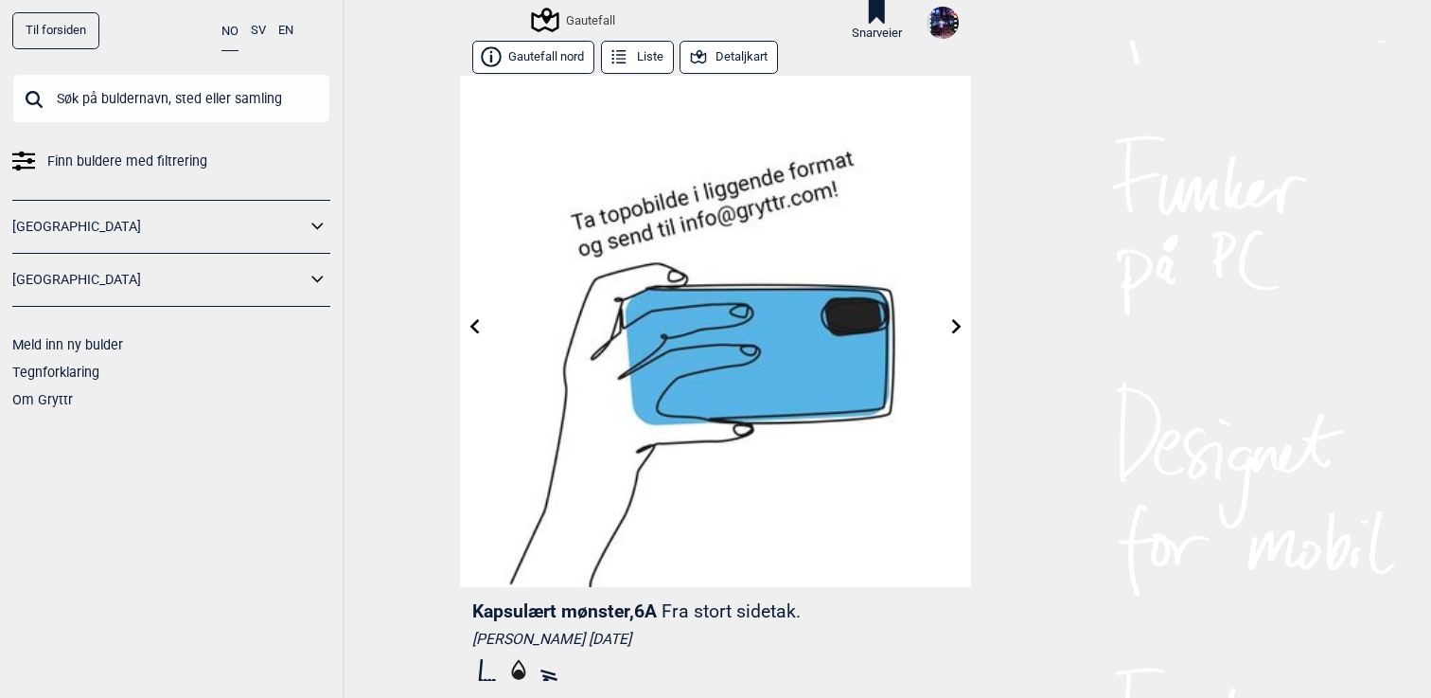
click at [957, 333] on link at bounding box center [956, 326] width 29 height 31
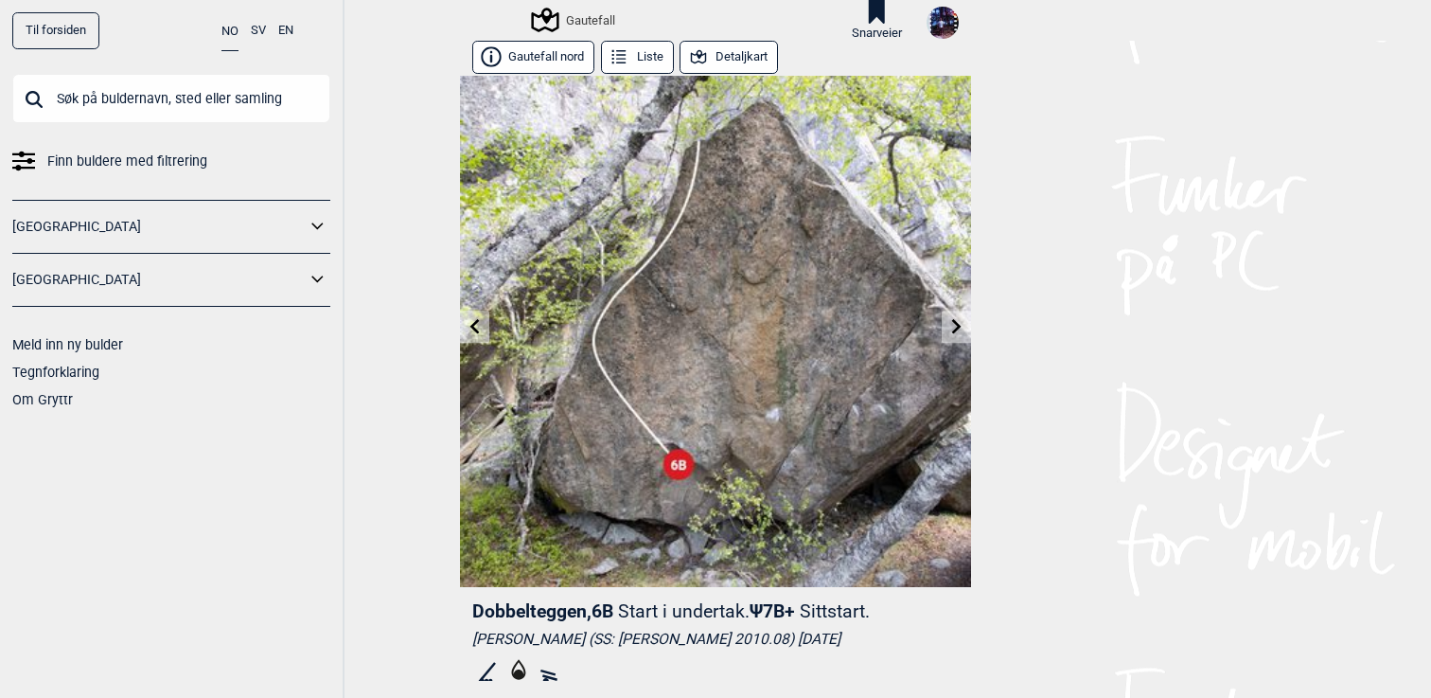
click at [1098, 411] on div "Til forsiden NO SV EN Finn buldere med filtrering Norge Sverige Meld inn ny bul…" at bounding box center [715, 349] width 1431 height 698
